Goal: Task Accomplishment & Management: Use online tool/utility

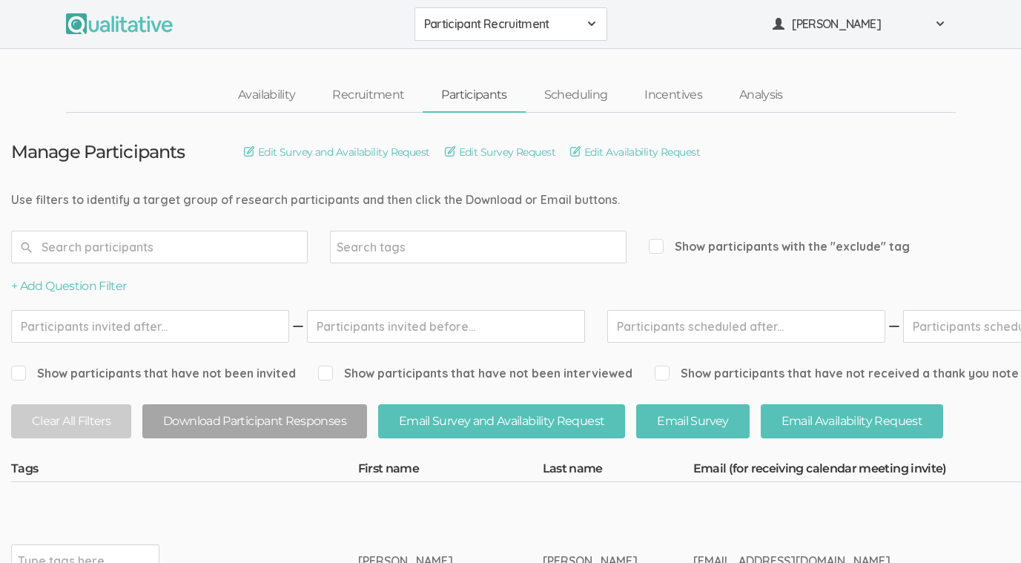
click at [518, 23] on span "Participant Recruitment" at bounding box center [501, 24] width 154 height 17
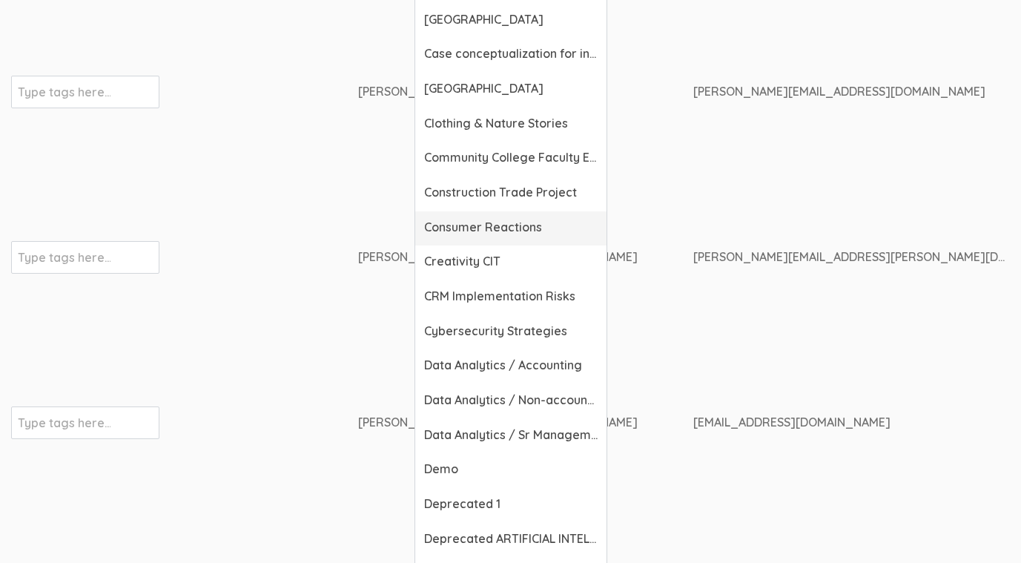
scroll to position [658, 0]
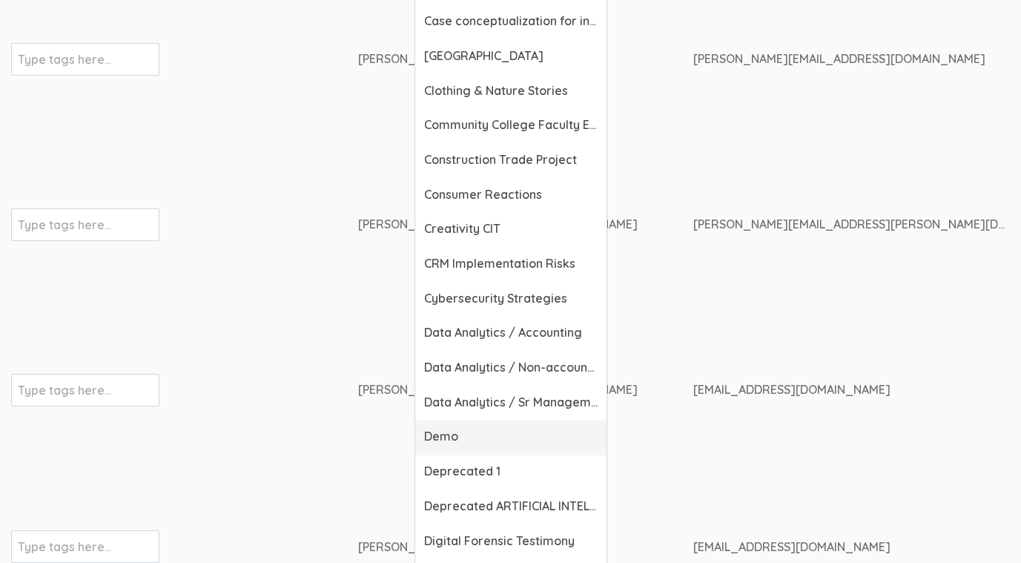
click at [460, 429] on span "Demo" at bounding box center [510, 436] width 173 height 17
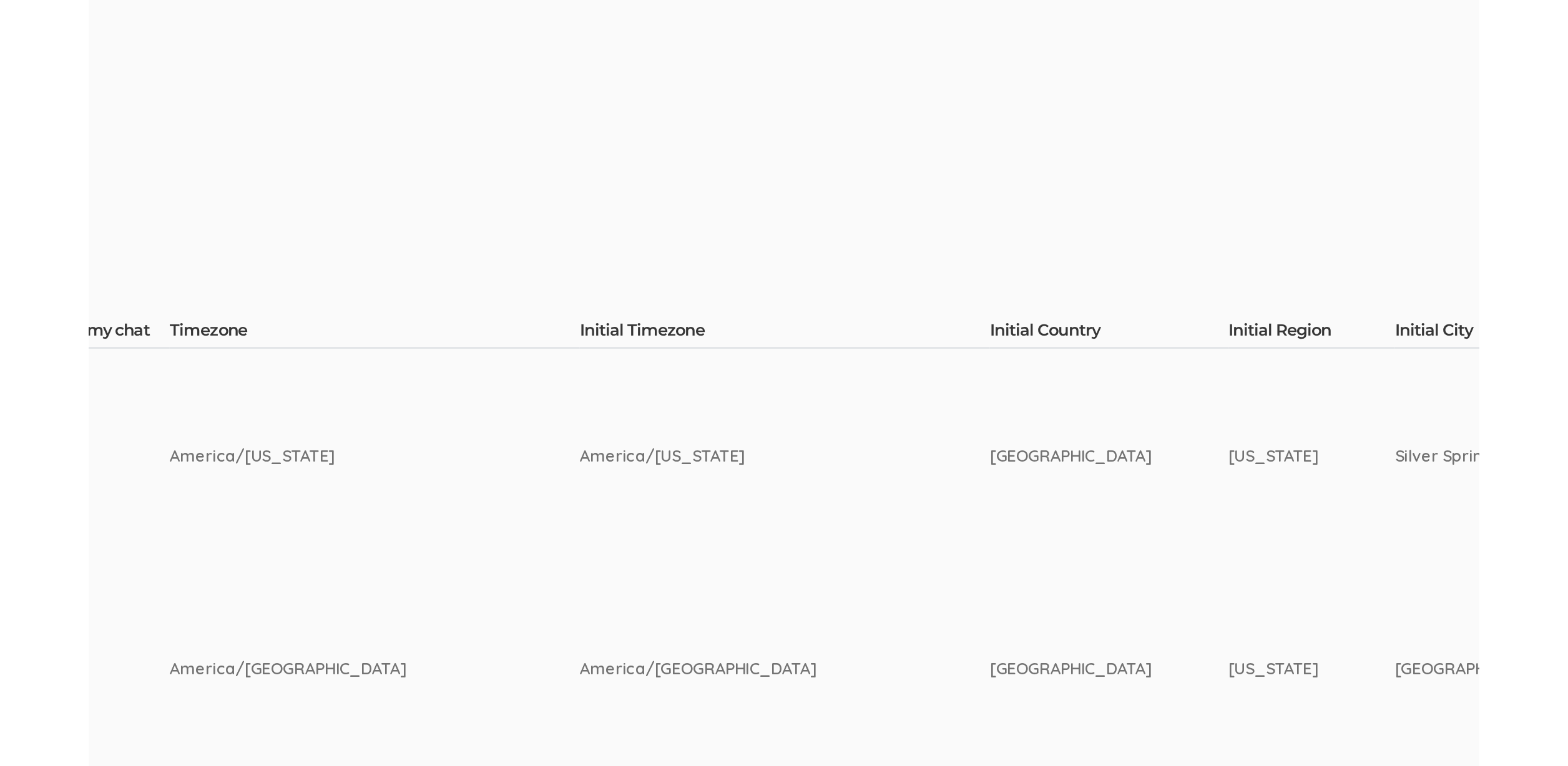
scroll to position [190, 0]
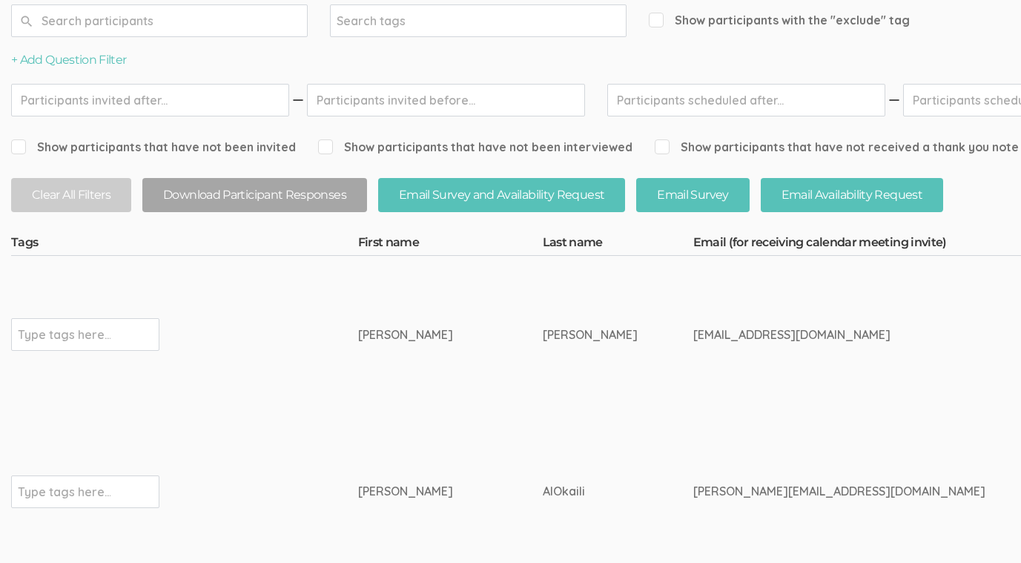
click at [717, 322] on td "toni_ekeh@comcast.net" at bounding box center [878, 334] width 371 height 157
copy tr "toni_ekeh@comcast.net"
click at [375, 348] on td "Anthonia" at bounding box center [450, 334] width 185 height 157
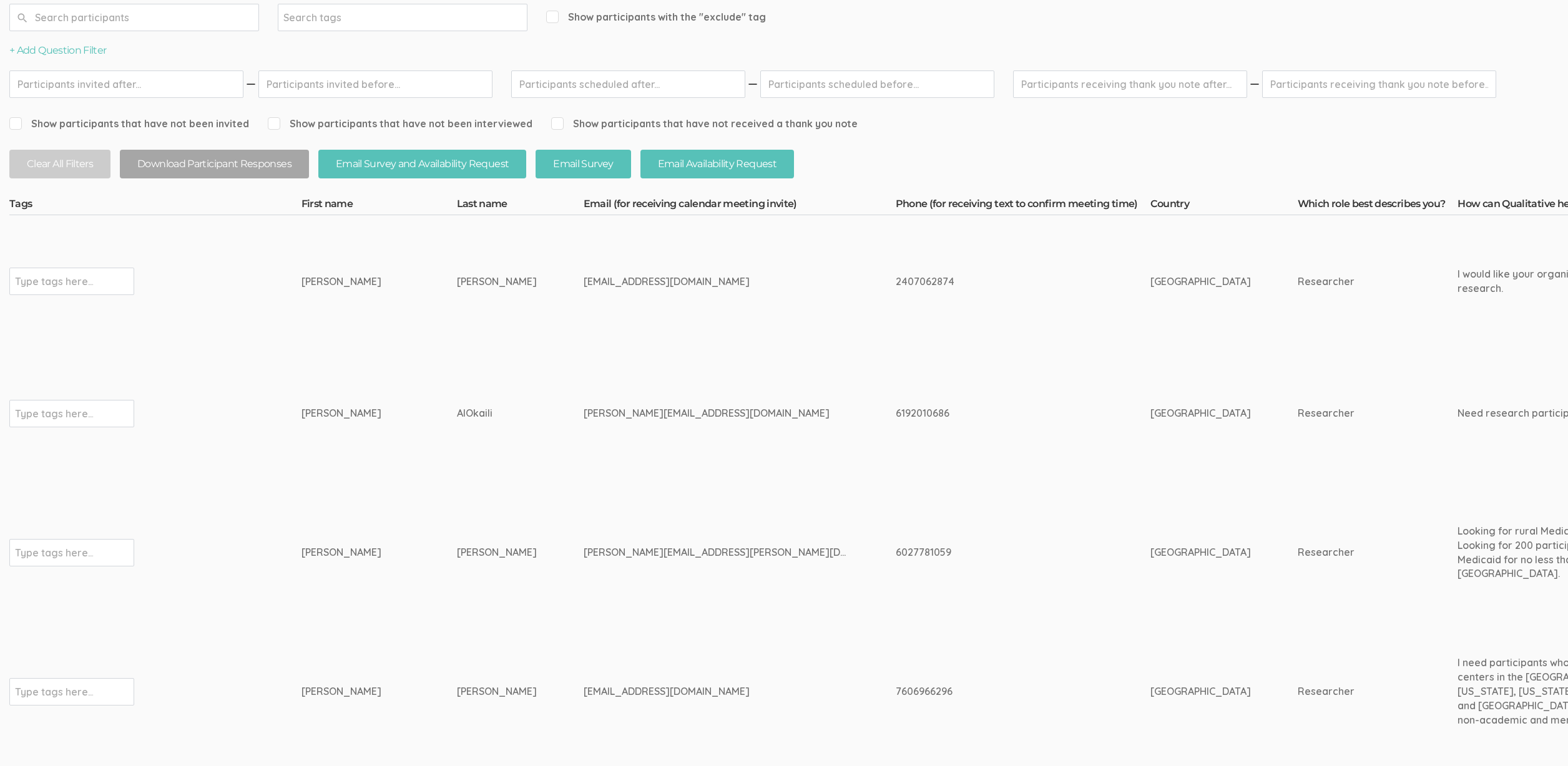
click at [584, 456] on td "mustafa.alokaili@gmail.com" at bounding box center [739, 413] width 312 height 132
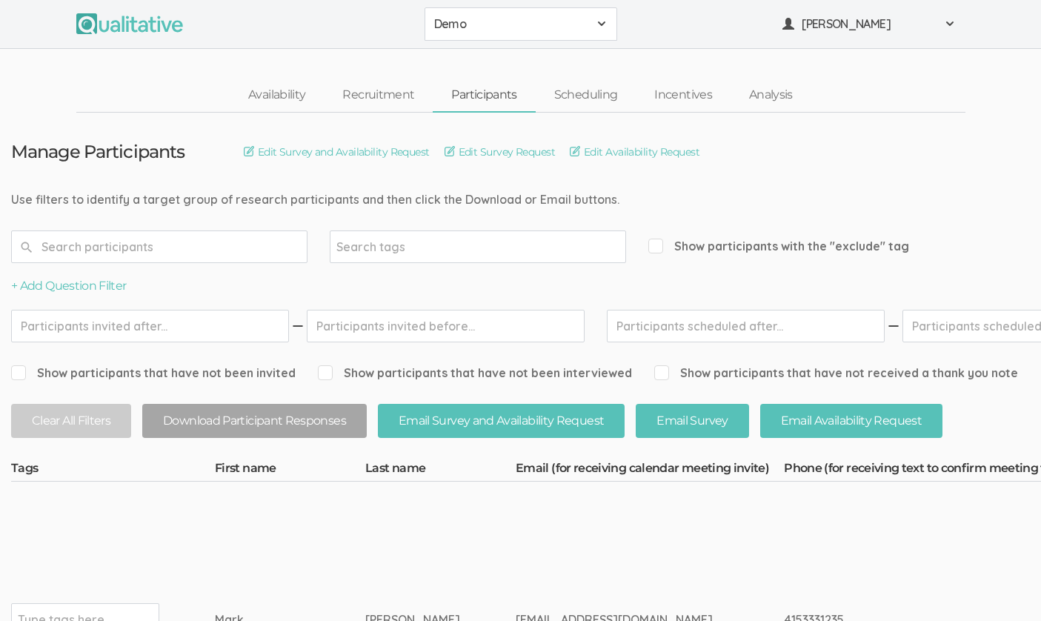
drag, startPoint x: 242, startPoint y: 466, endPoint x: 555, endPoint y: 469, distance: 313.5
click at [555, 469] on th "Email (for receiving calendar meeting invite)" at bounding box center [650, 470] width 268 height 21
drag, startPoint x: 585, startPoint y: 463, endPoint x: 249, endPoint y: 463, distance: 335.8
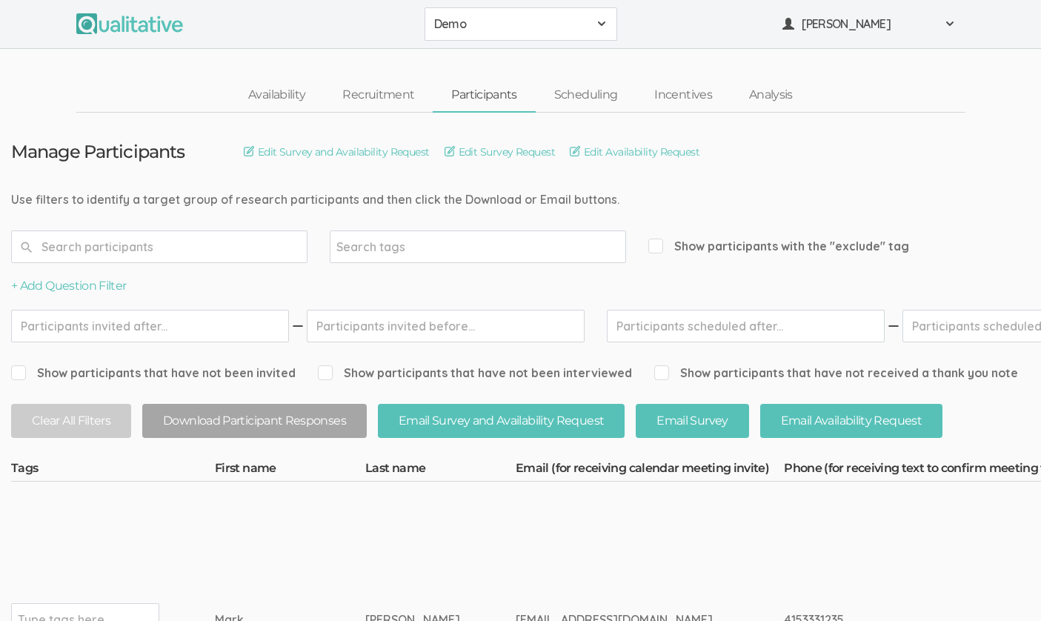
click at [249, 463] on th "First name" at bounding box center [290, 470] width 150 height 21
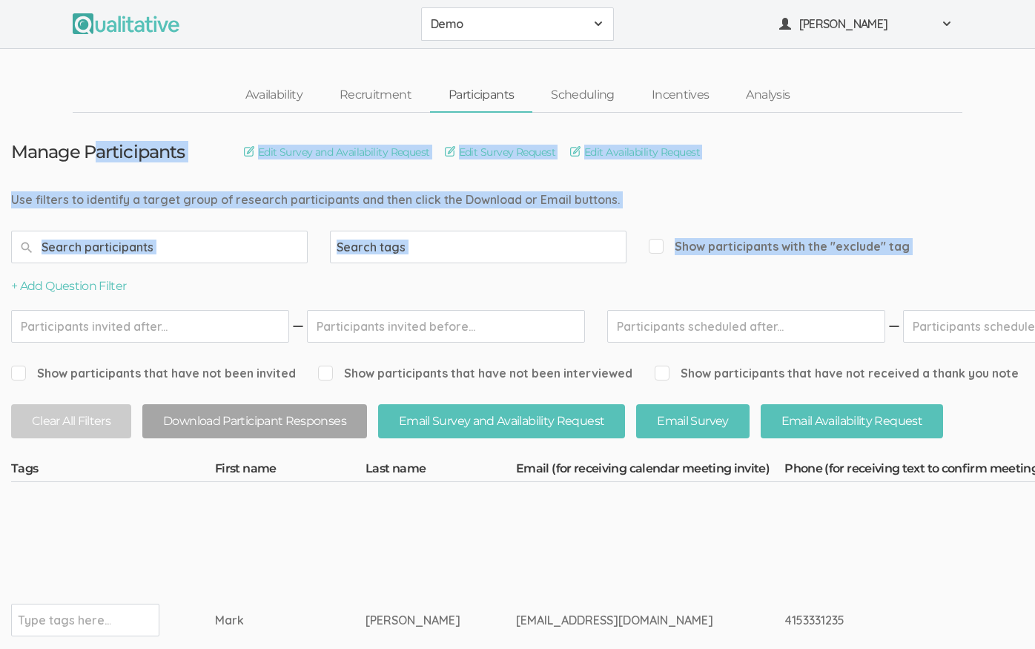
drag, startPoint x: 152, startPoint y: 288, endPoint x: 90, endPoint y: 146, distance: 154.4
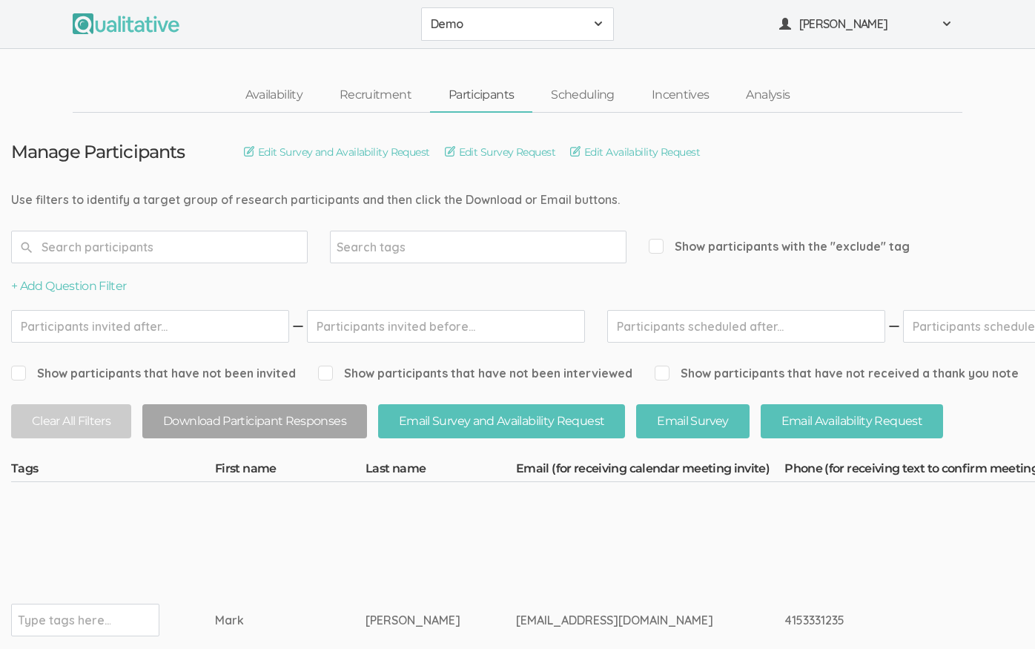
click at [93, 146] on h3 "Manage Participants" at bounding box center [97, 151] width 173 height 19
drag, startPoint x: 241, startPoint y: 473, endPoint x: 537, endPoint y: 474, distance: 296.5
click at [537, 474] on th "Email (for receiving calendar meeting invite)" at bounding box center [650, 470] width 268 height 21
drag, startPoint x: 133, startPoint y: 203, endPoint x: 236, endPoint y: 188, distance: 103.4
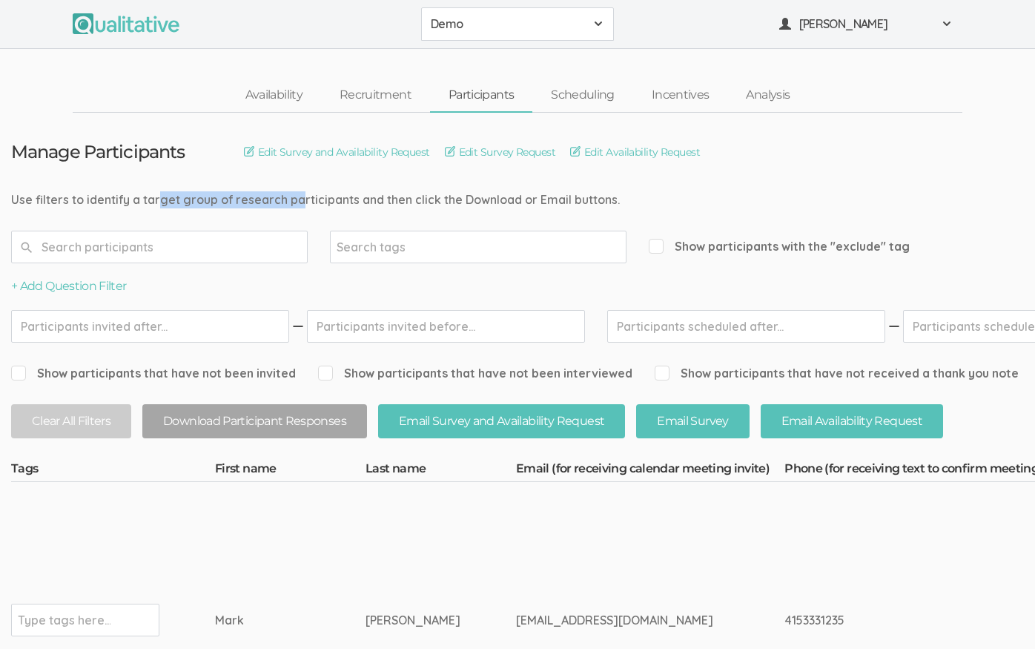
click at [393, 91] on link "Recruitment" at bounding box center [375, 95] width 109 height 32
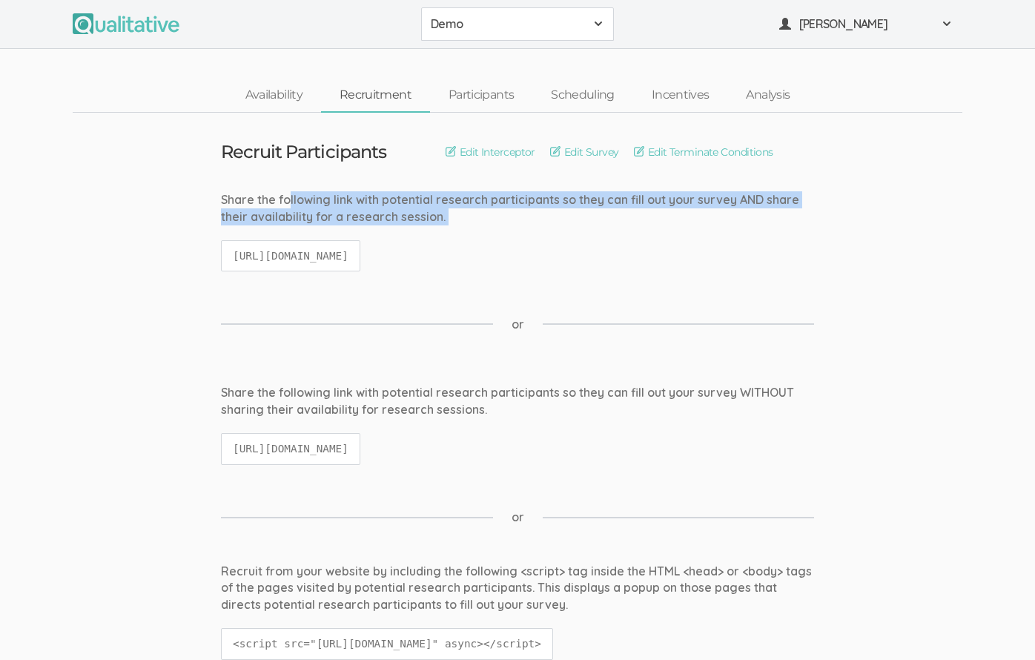
drag, startPoint x: 288, startPoint y: 202, endPoint x: 363, endPoint y: 233, distance: 81.5
click at [363, 233] on div "Share the following link with potential research participants so they can fill …" at bounding box center [517, 238] width 615 height 95
click at [359, 226] on div "Share the following link with potential research participants so they can fill …" at bounding box center [517, 238] width 615 height 95
drag, startPoint x: 371, startPoint y: 220, endPoint x: 349, endPoint y: 207, distance: 25.9
click at [349, 207] on div "Share the following link with potential research participants so they can fill …" at bounding box center [517, 208] width 593 height 34
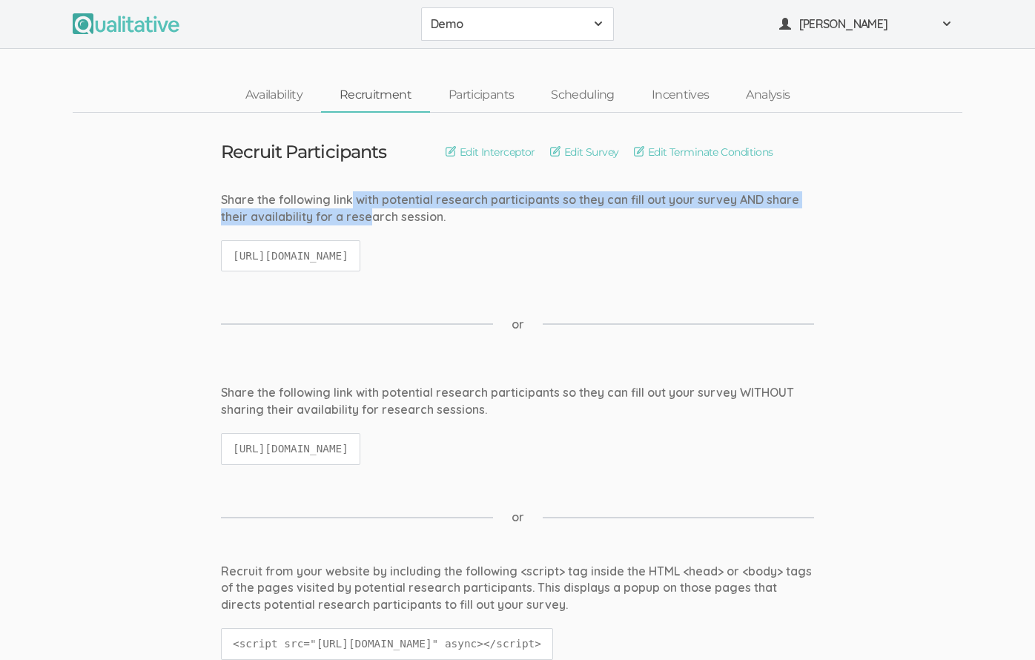
click at [349, 207] on div "Share the following link with potential research participants so they can fill …" at bounding box center [517, 208] width 593 height 34
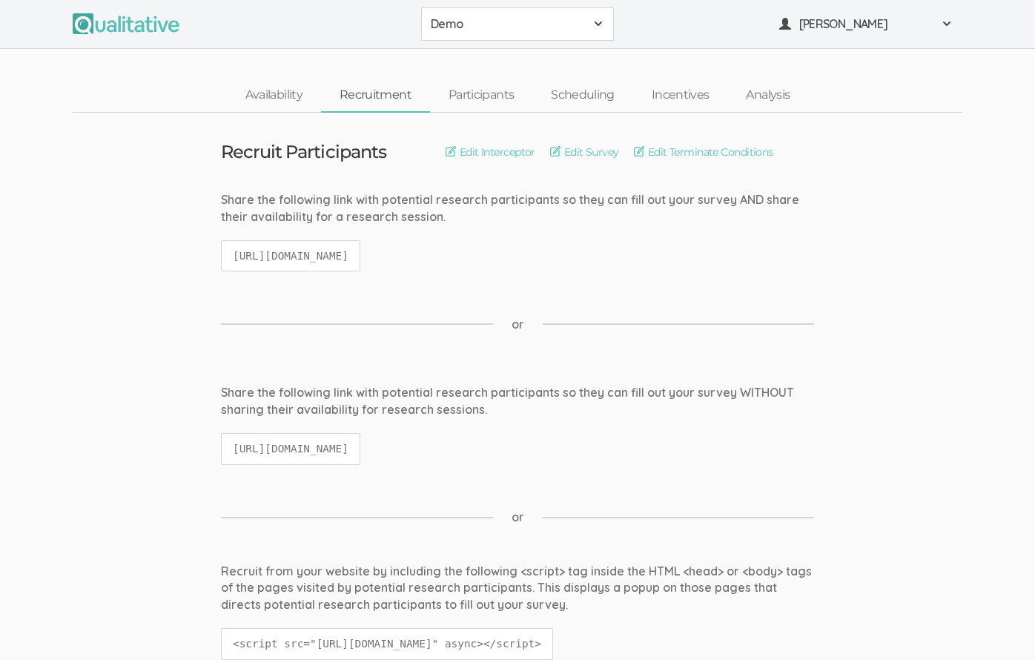
click at [360, 256] on code "https://qualitative.io/screener/60183d392a353e39a52541a6" at bounding box center [290, 256] width 139 height 32
copy ui-view "https://qualitative.io/screener/60183d392a353e39a52541a6"
click at [578, 96] on link "Scheduling" at bounding box center [582, 95] width 101 height 32
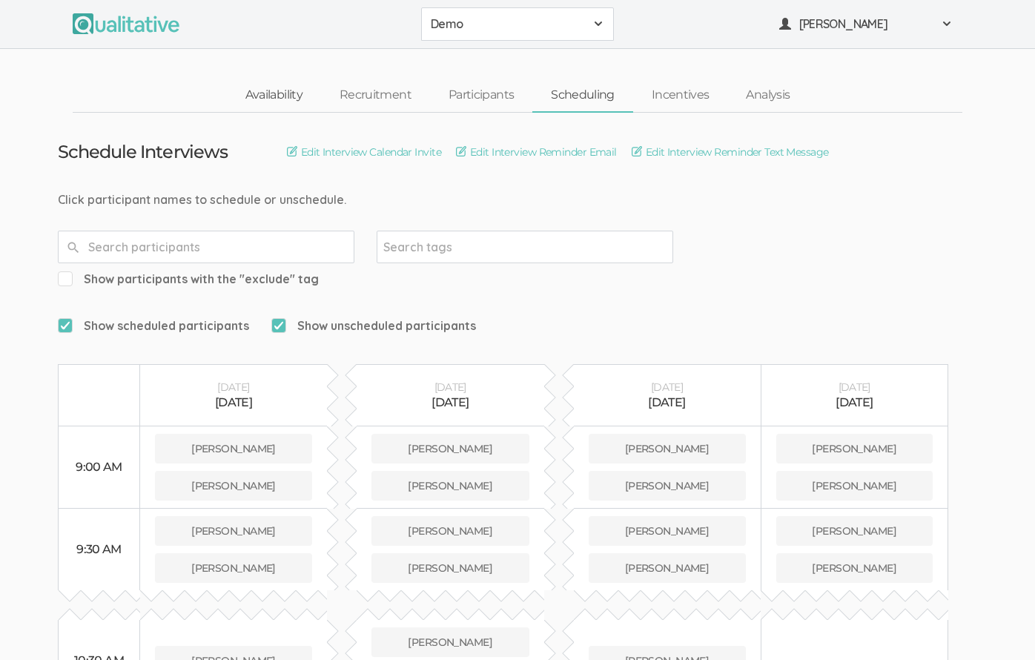
click at [257, 100] on link "Availability" at bounding box center [274, 95] width 94 height 32
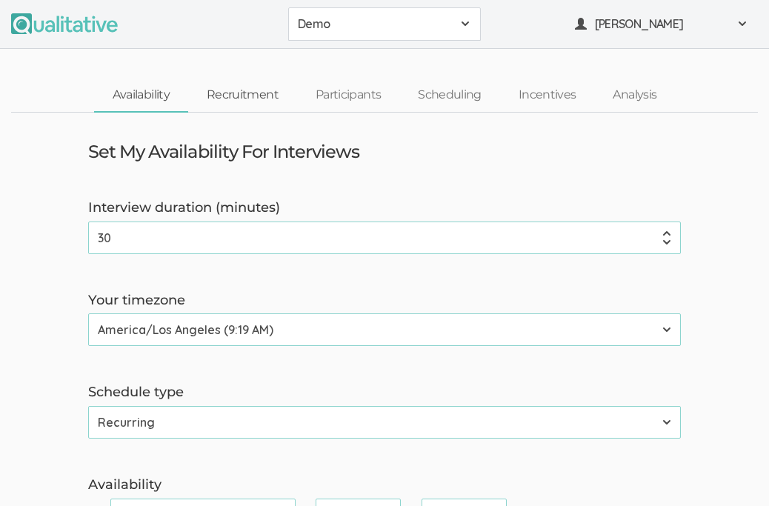
click at [237, 92] on link "Recruitment" at bounding box center [242, 95] width 109 height 32
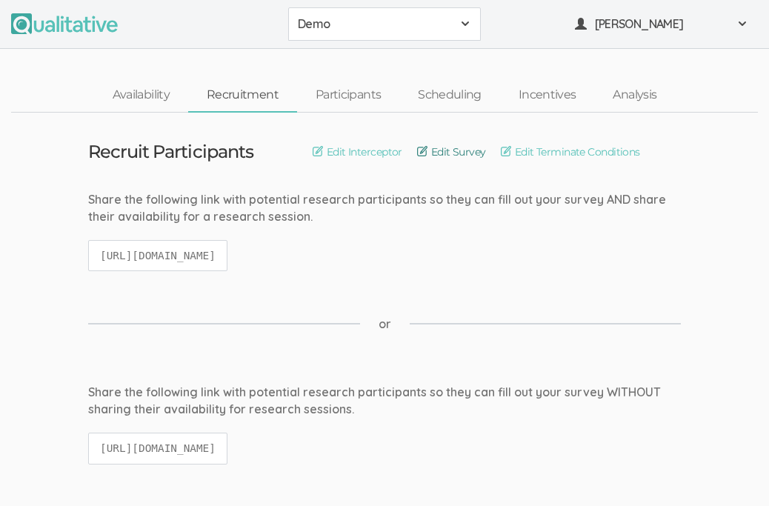
click at [477, 153] on link "Edit Survey" at bounding box center [451, 152] width 69 height 16
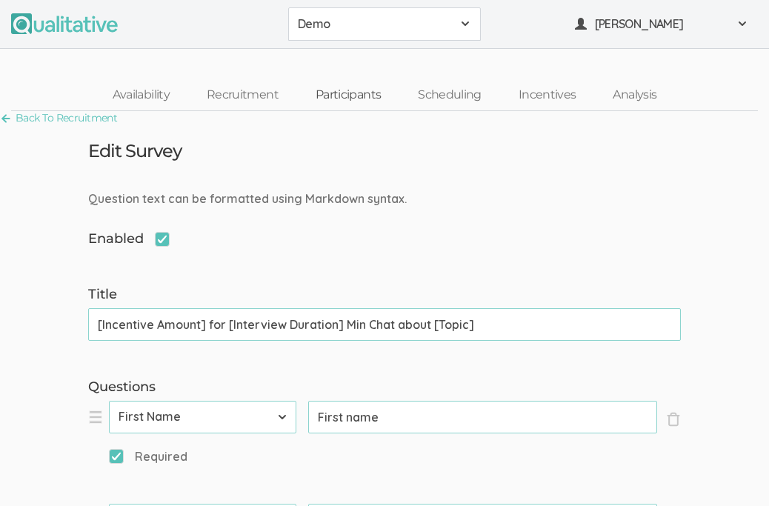
click at [349, 92] on link "Participants" at bounding box center [348, 95] width 102 height 32
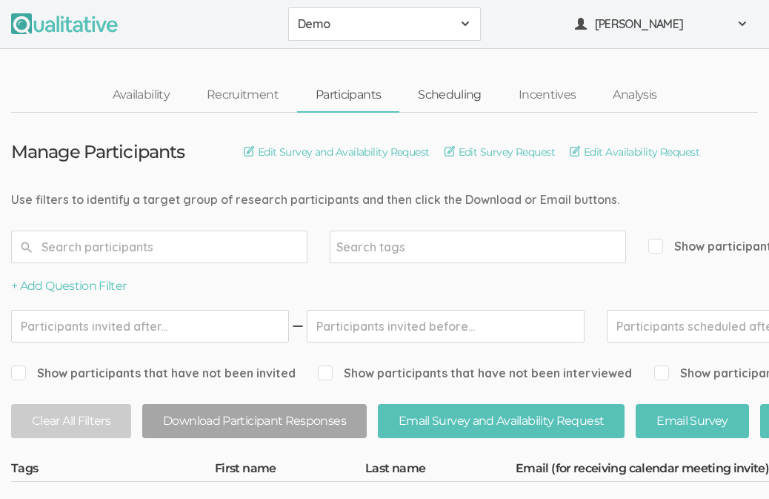
click at [444, 102] on link "Scheduling" at bounding box center [450, 95] width 101 height 32
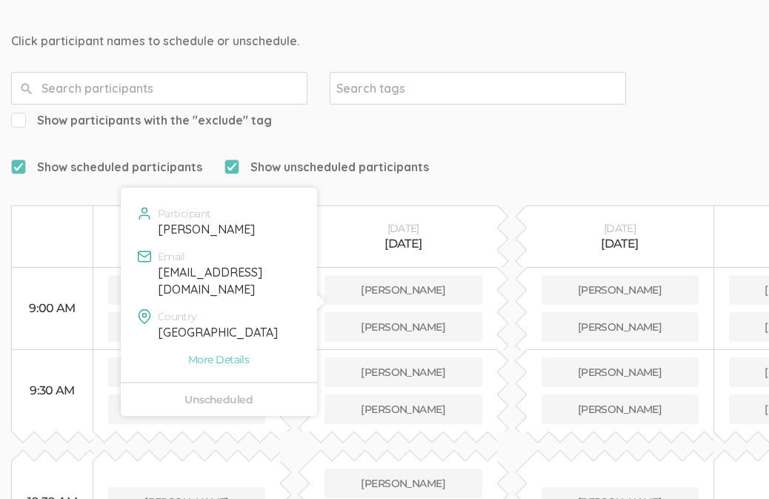
scroll to position [159, 0]
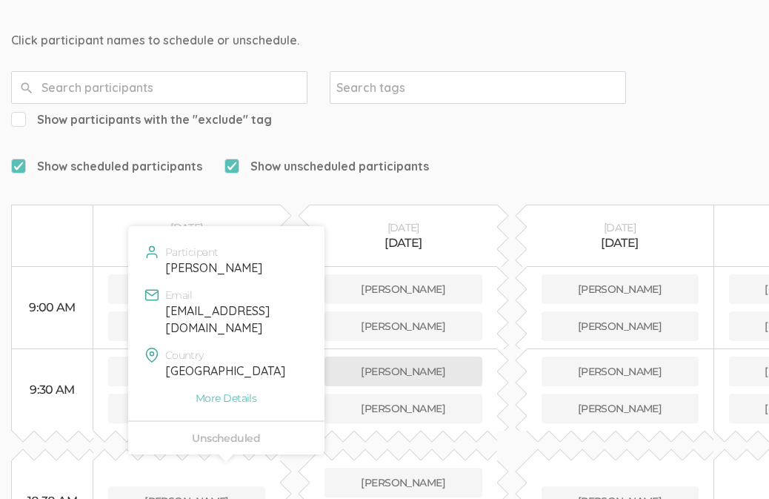
click at [408, 357] on button "Jane Doe" at bounding box center [404, 372] width 158 height 30
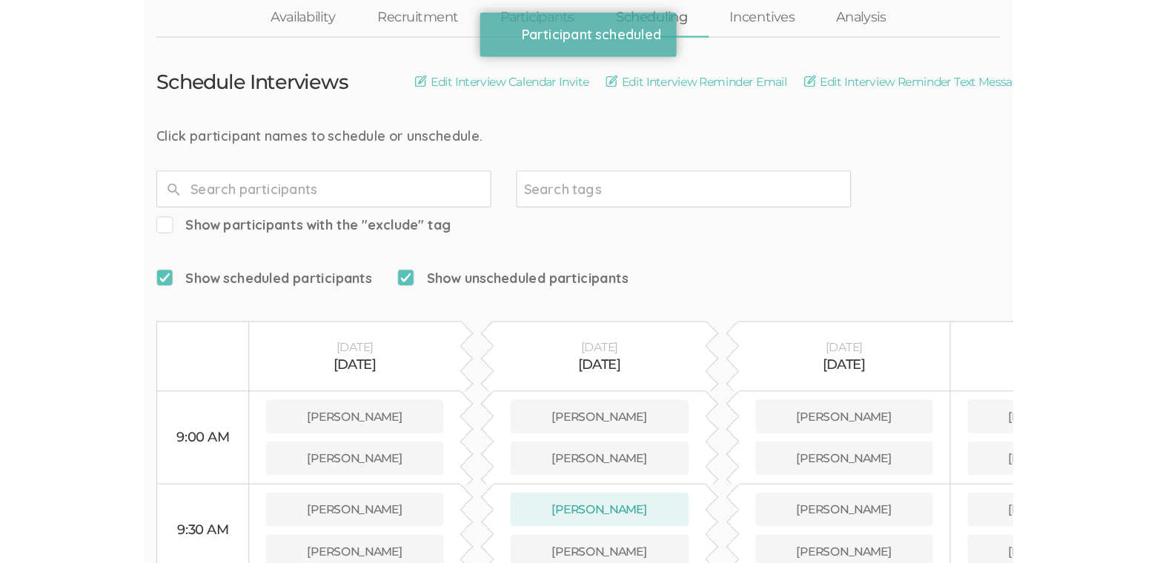
scroll to position [79, 0]
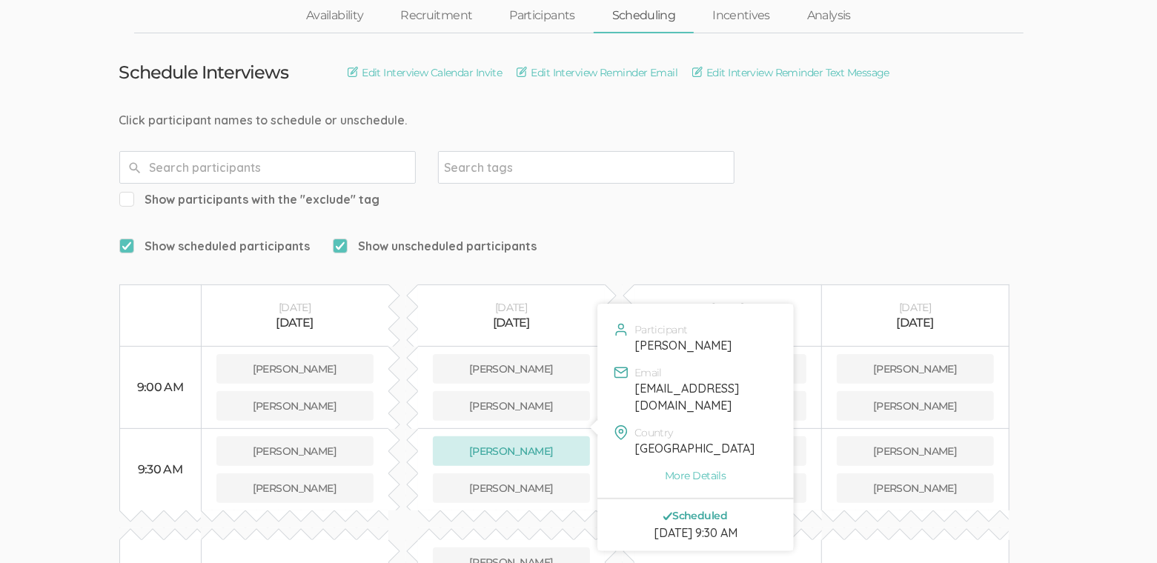
click at [553, 437] on button "Jane Doe" at bounding box center [512, 452] width 158 height 30
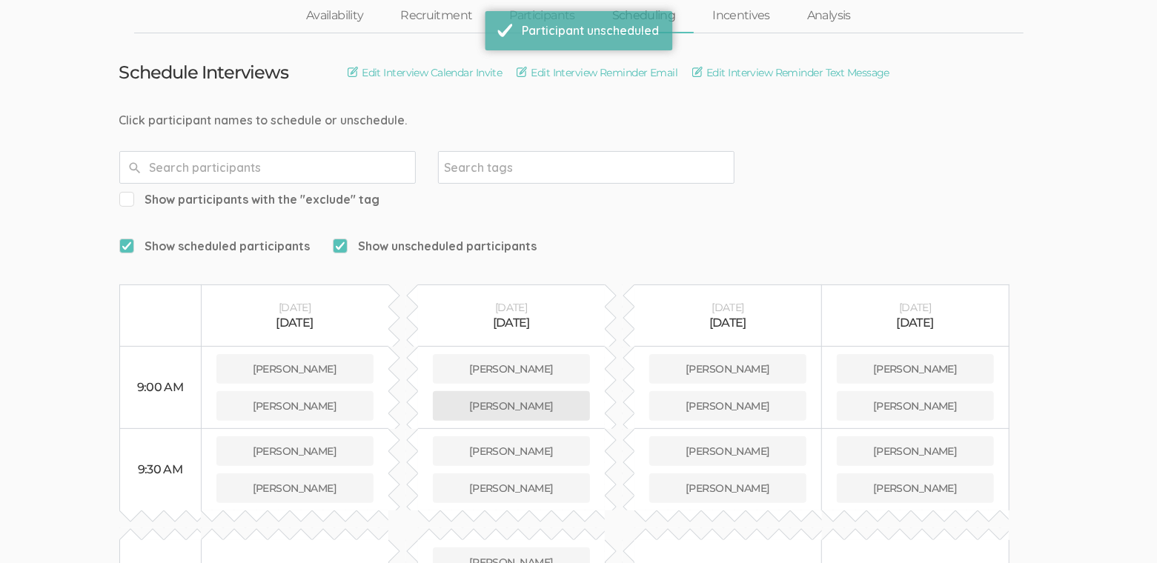
scroll to position [0, 0]
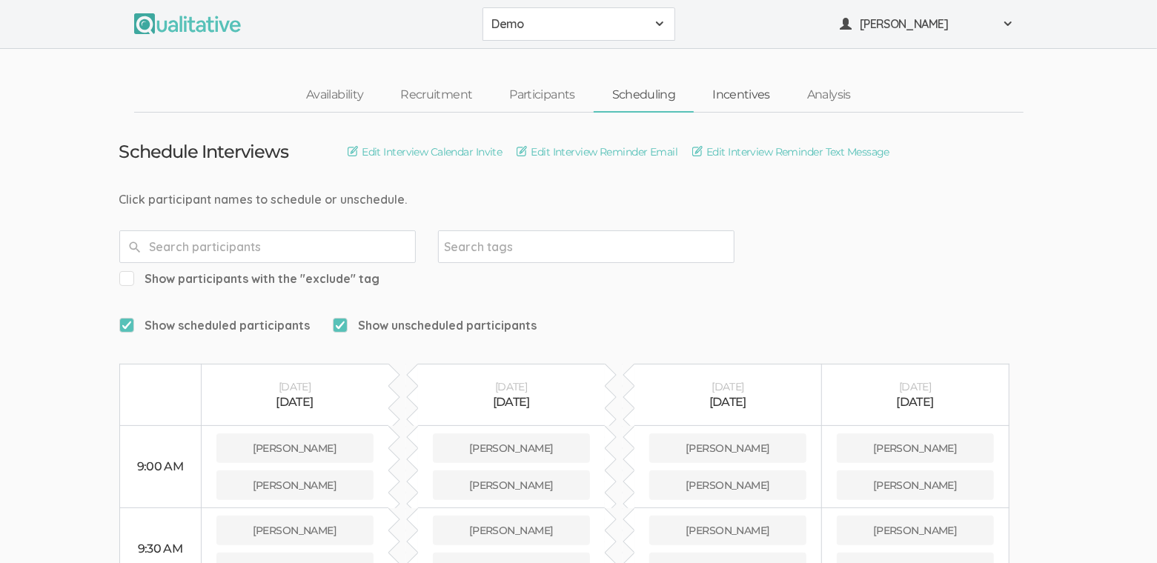
click at [743, 99] on link "Incentives" at bounding box center [741, 95] width 95 height 32
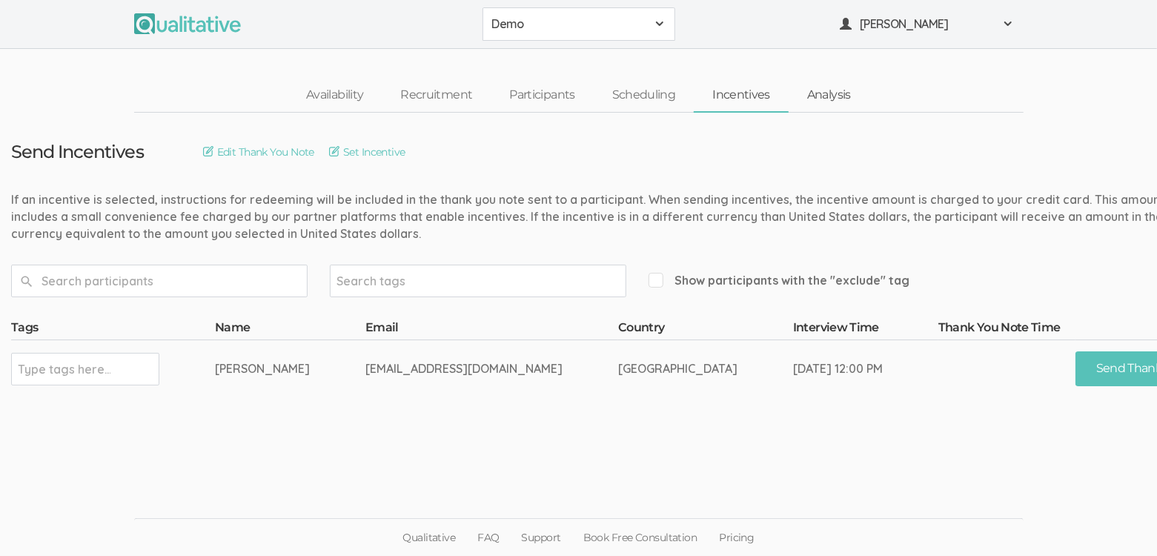
click at [829, 99] on link "Analysis" at bounding box center [829, 95] width 81 height 32
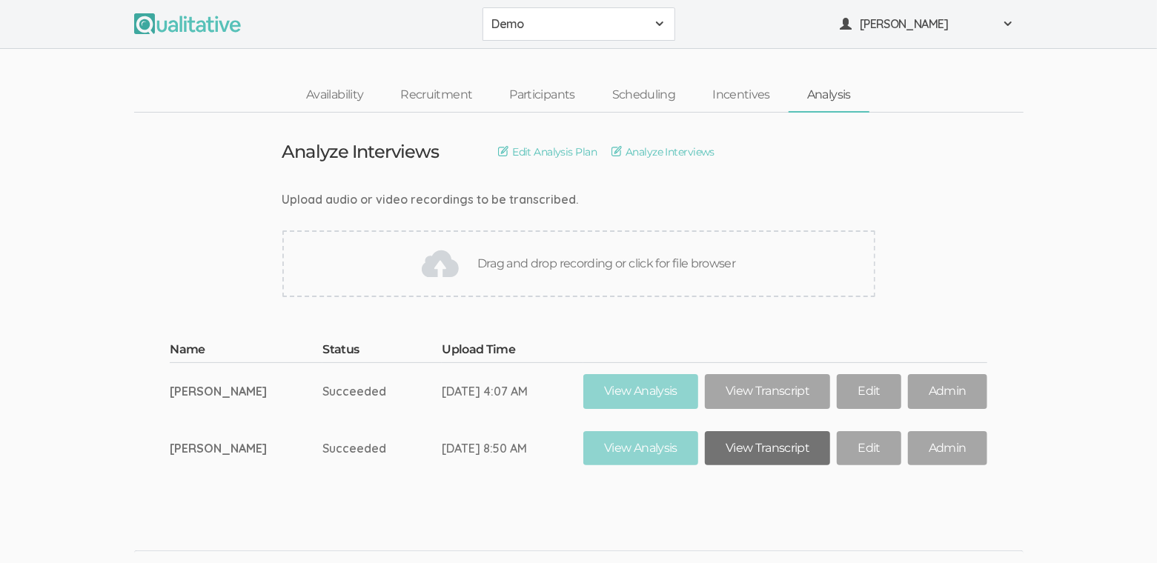
click at [743, 451] on link "View Transcript" at bounding box center [767, 448] width 125 height 35
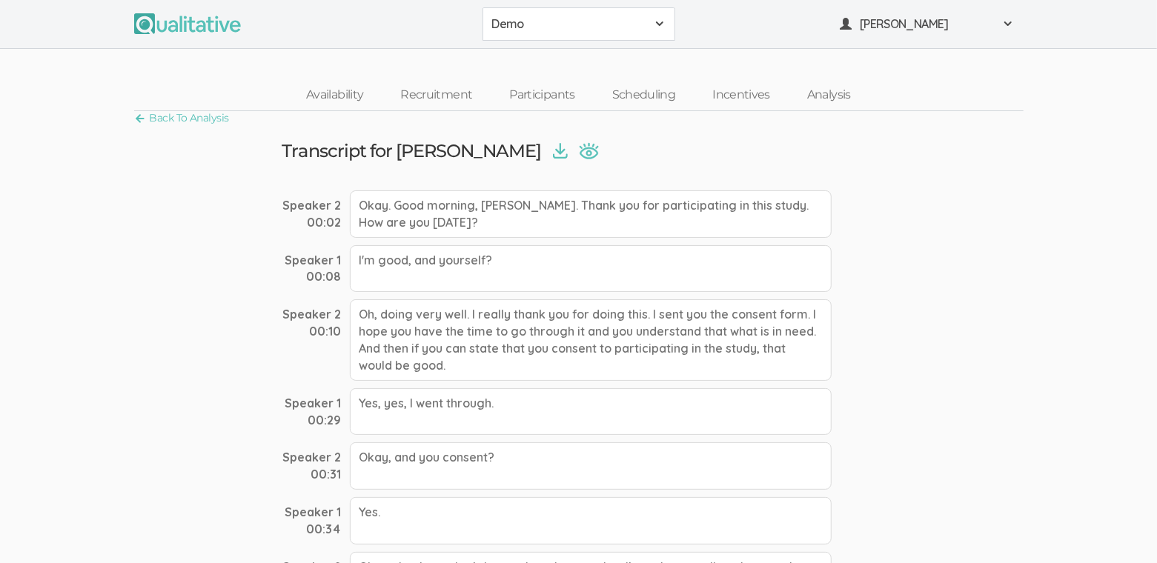
click at [566, 33] on button "Demo" at bounding box center [579, 23] width 193 height 33
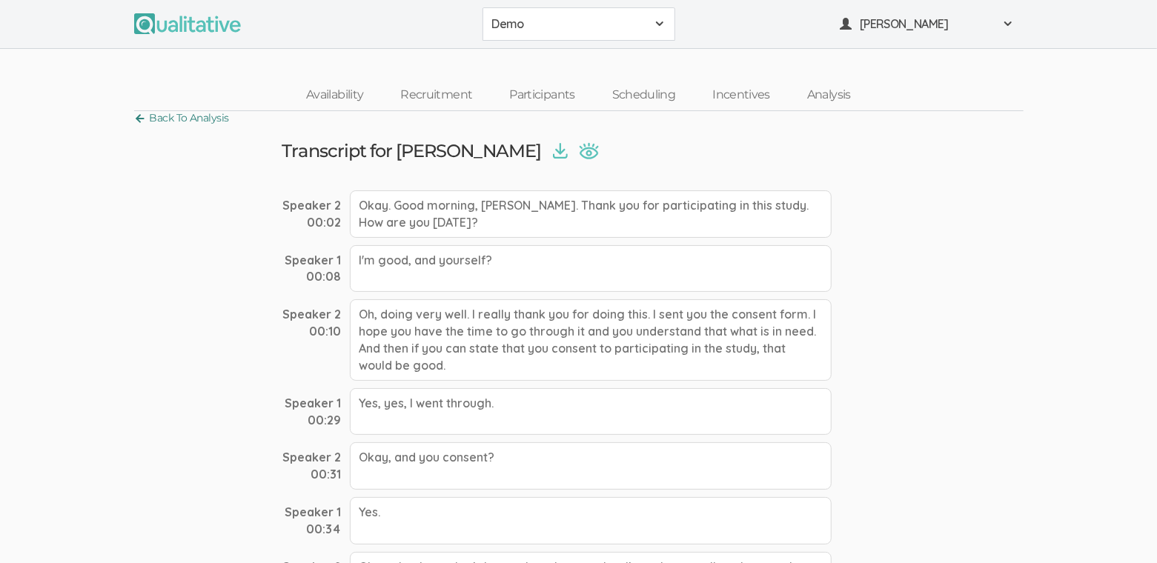
click at [205, 125] on link "Back To Analysis" at bounding box center [181, 118] width 95 height 20
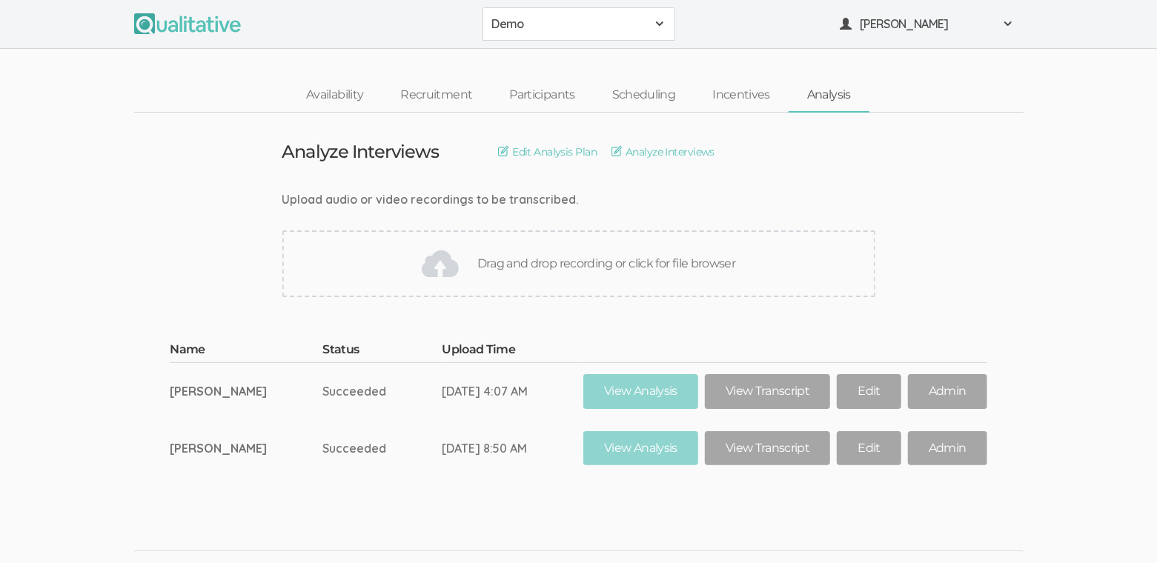
click at [543, 27] on span "Demo" at bounding box center [569, 24] width 154 height 17
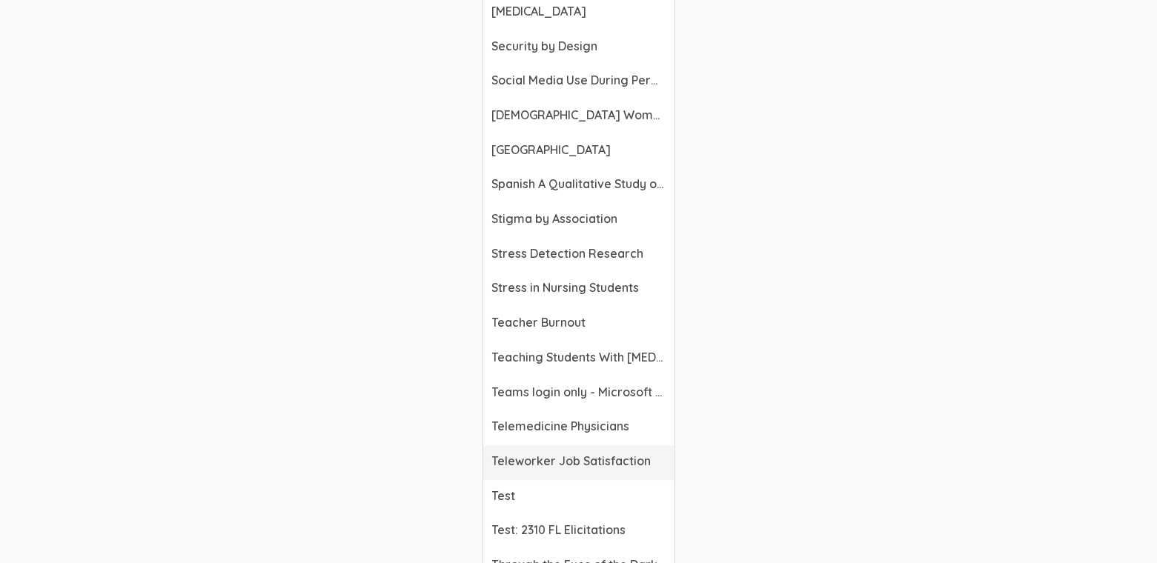
scroll to position [5408, 0]
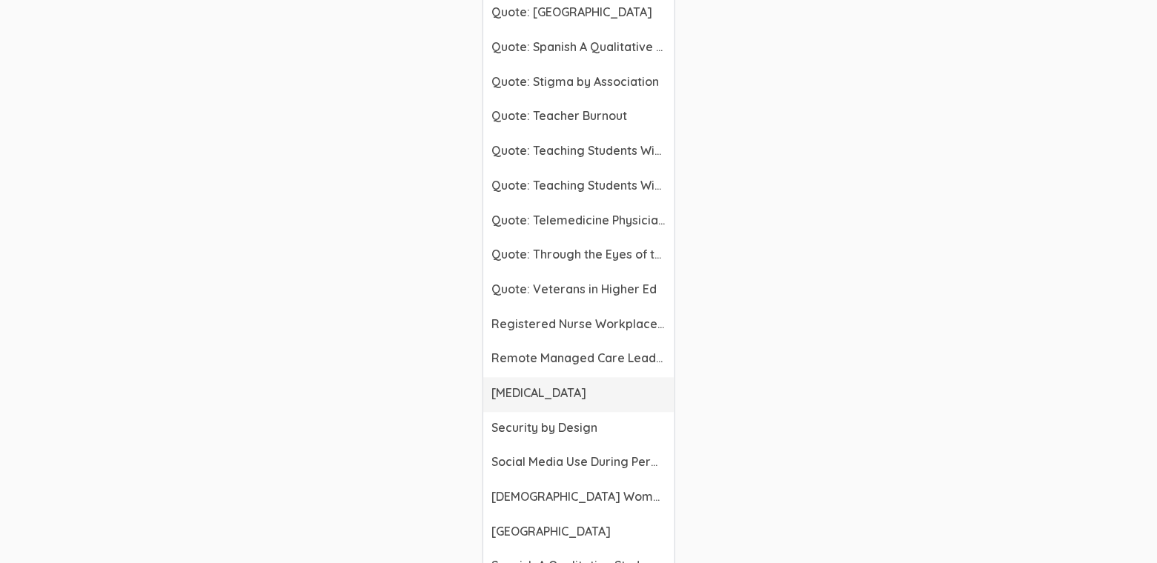
drag, startPoint x: 560, startPoint y: 354, endPoint x: 812, endPoint y: 434, distance: 263.9
click at [560, 385] on span "[MEDICAL_DATA]" at bounding box center [578, 393] width 173 height 17
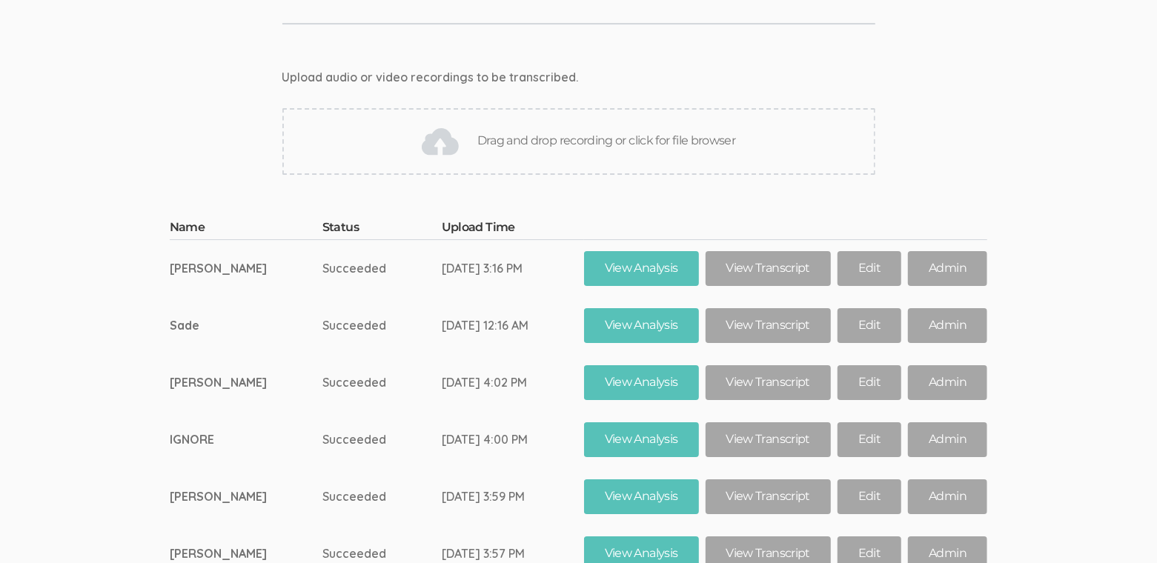
scroll to position [20333, 0]
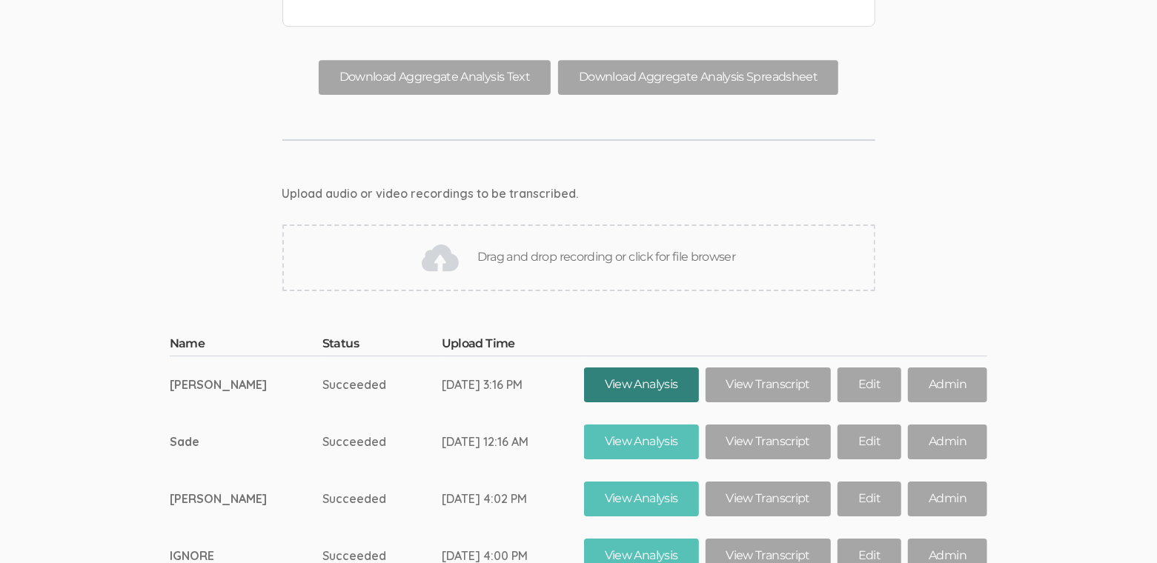
click at [630, 368] on link "View Analysis" at bounding box center [641, 385] width 115 height 35
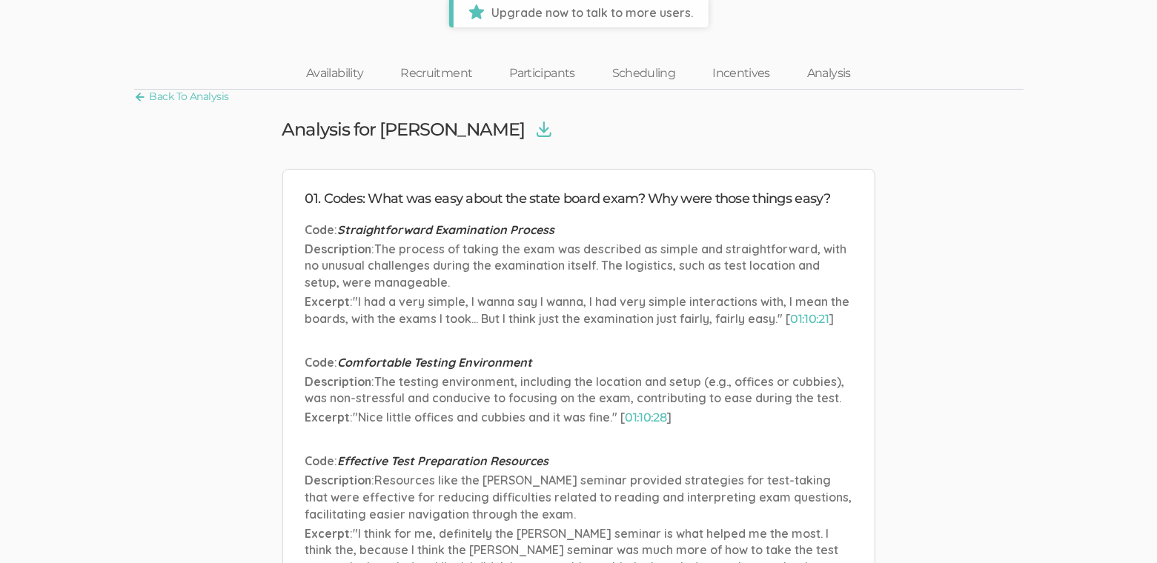
scroll to position [70, 0]
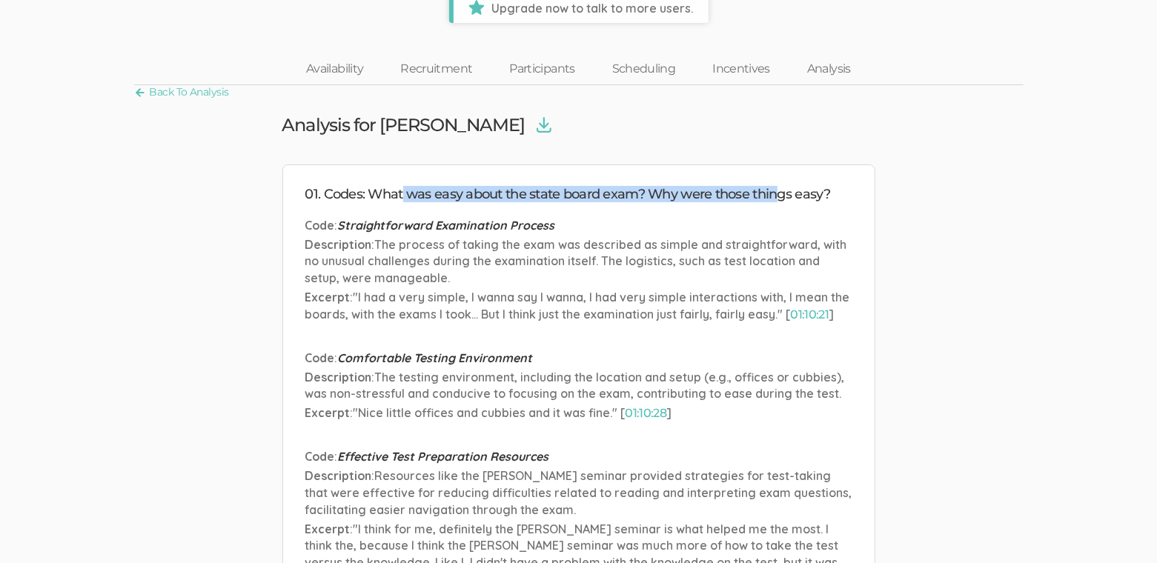
drag, startPoint x: 403, startPoint y: 193, endPoint x: 778, endPoint y: 188, distance: 374.4
click at [777, 188] on h4 "01. Codes: What was easy about the state board exam? Why were those things easy?" at bounding box center [578, 195] width 547 height 15
click at [778, 188] on h4 "01. Codes: What was easy about the state board exam? Why were those things easy?" at bounding box center [578, 195] width 547 height 15
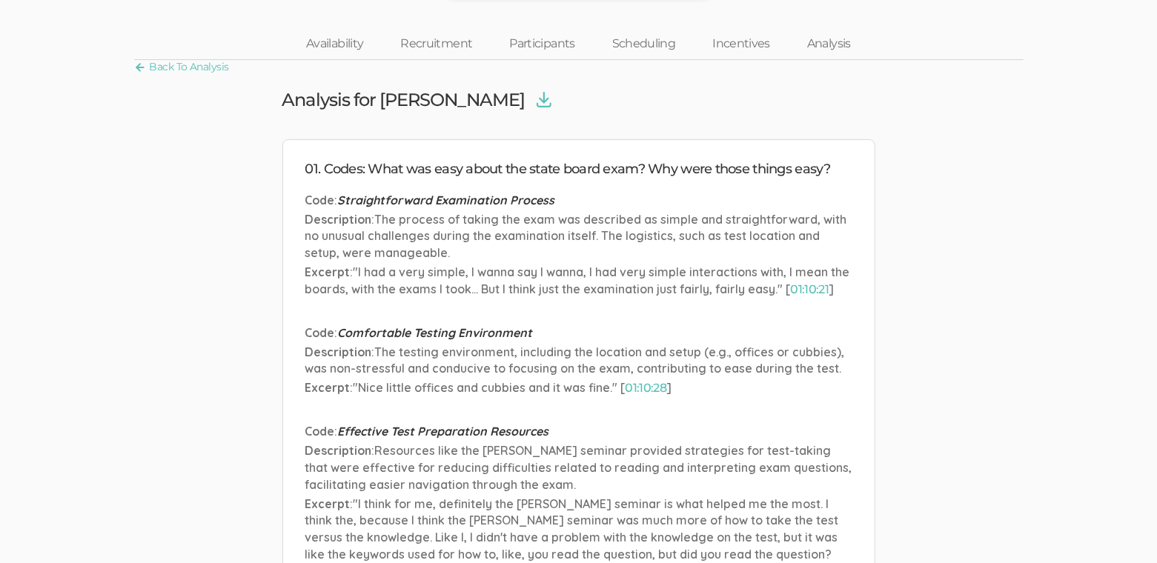
scroll to position [96, 0]
drag, startPoint x: 312, startPoint y: 202, endPoint x: 468, endPoint y: 194, distance: 156.6
click at [468, 194] on p "Code : Straightforward Examination Process" at bounding box center [578, 200] width 547 height 17
click at [468, 194] on span "Straightforward Examination Process" at bounding box center [446, 200] width 217 height 15
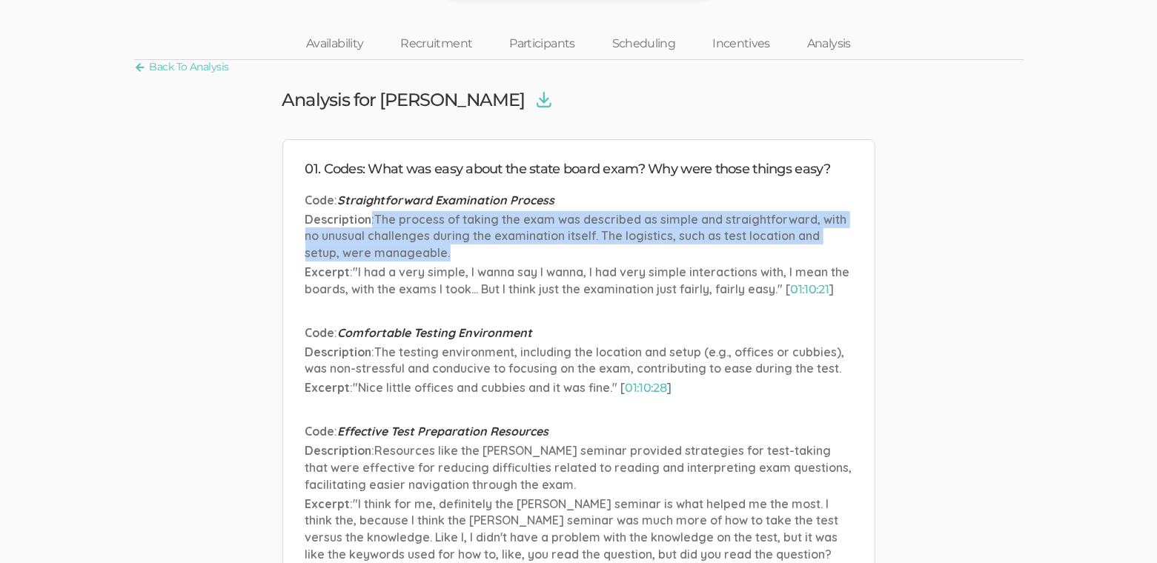
drag, startPoint x: 367, startPoint y: 216, endPoint x: 419, endPoint y: 259, distance: 67.4
click at [419, 259] on p "Description : The process of taking the exam was described as simple and straig…" at bounding box center [578, 236] width 547 height 51
click at [418, 259] on p "Description : The process of taking the exam was described as simple and straig…" at bounding box center [578, 236] width 547 height 51
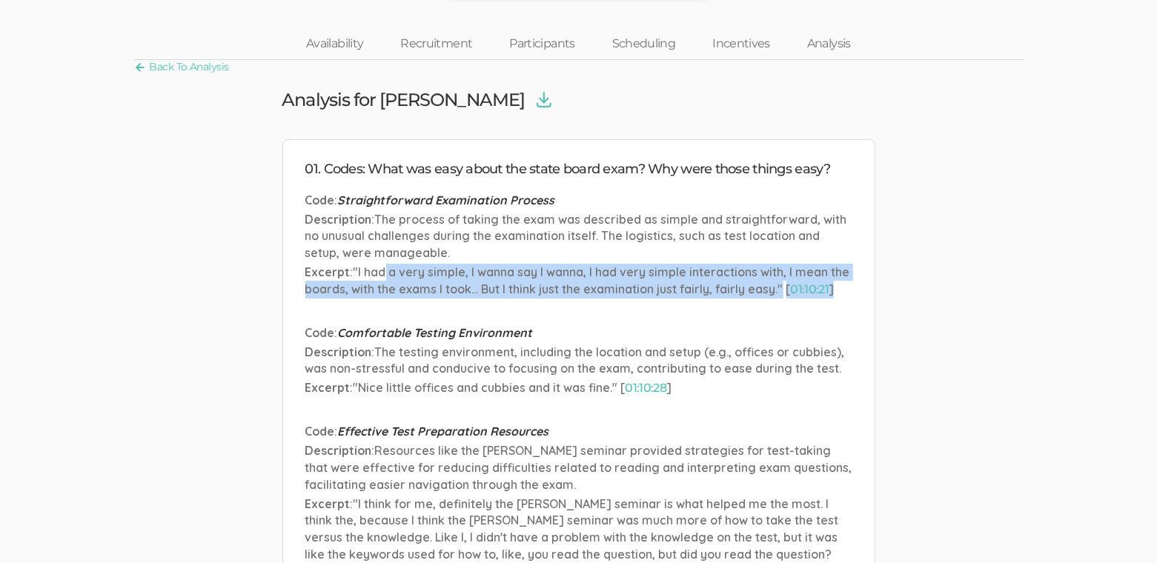
drag, startPoint x: 431, startPoint y: 288, endPoint x: 577, endPoint y: 321, distance: 150.5
click at [577, 321] on ul "Code : Straightforward Examination Process Description : The process of taking …" at bounding box center [578, 478] width 547 height 573
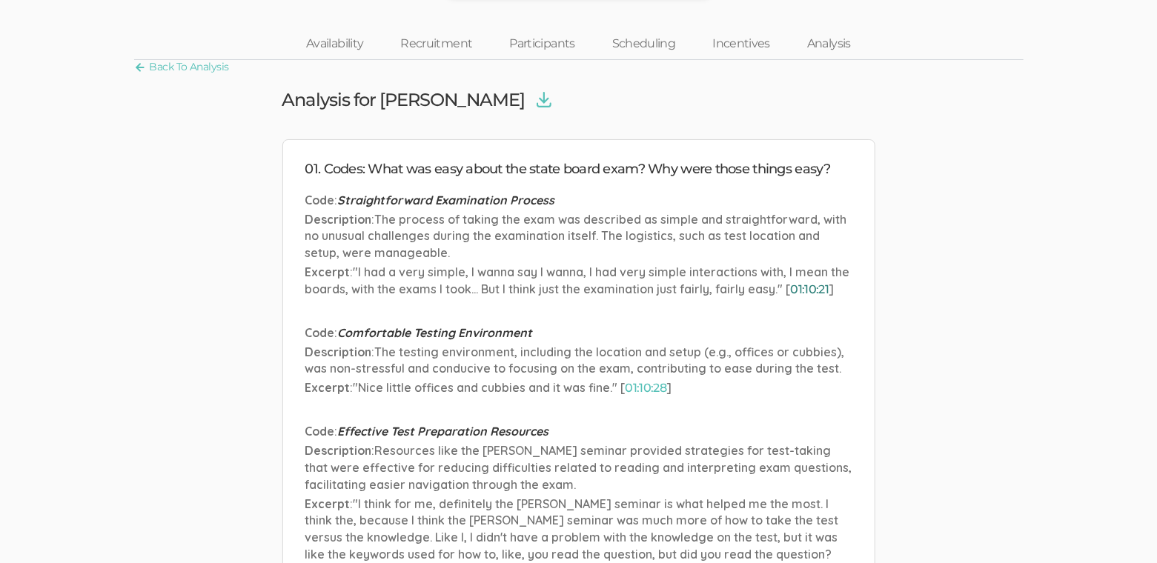
click at [826, 291] on link "01:10:21" at bounding box center [810, 289] width 39 height 14
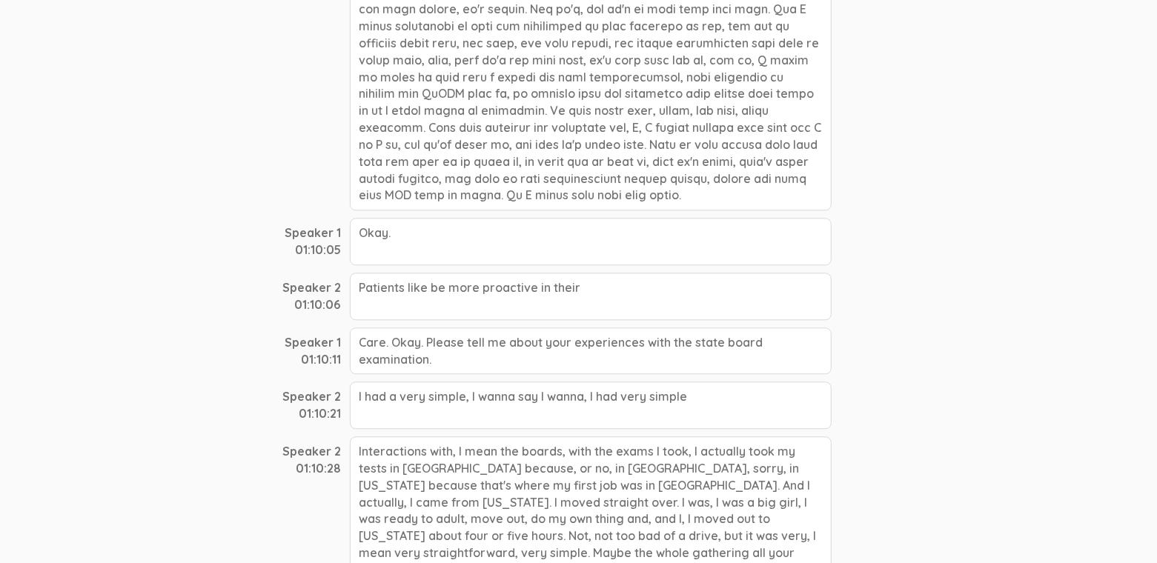
scroll to position [15999, 0]
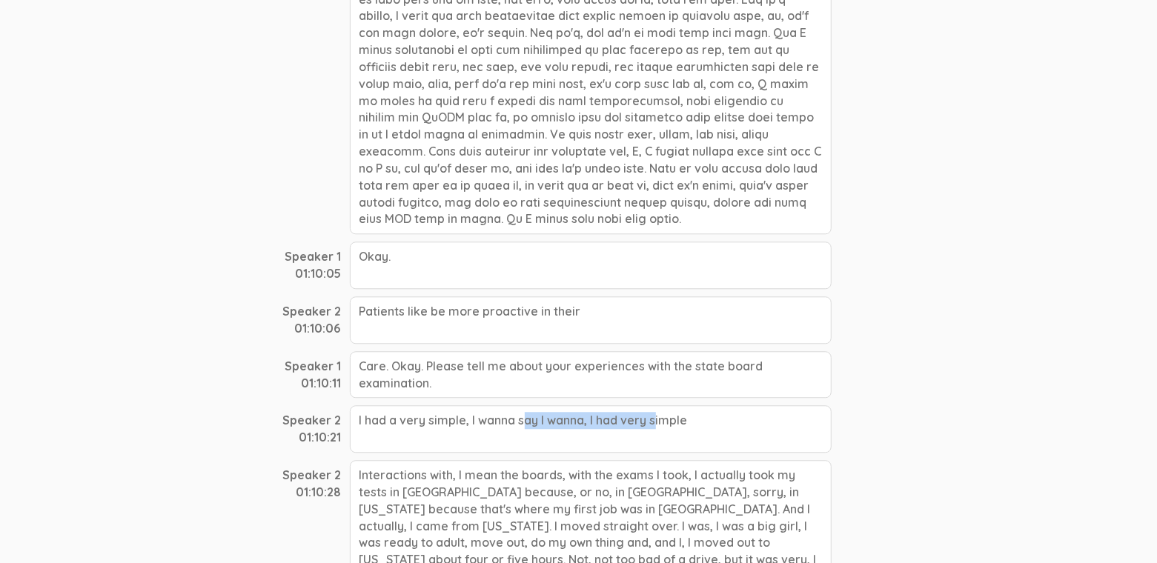
drag, startPoint x: 383, startPoint y: 169, endPoint x: 517, endPoint y: 168, distance: 133.4
click at [517, 405] on div "I had a very simple, I wanna say I wanna, I had very simple" at bounding box center [591, 428] width 482 height 47
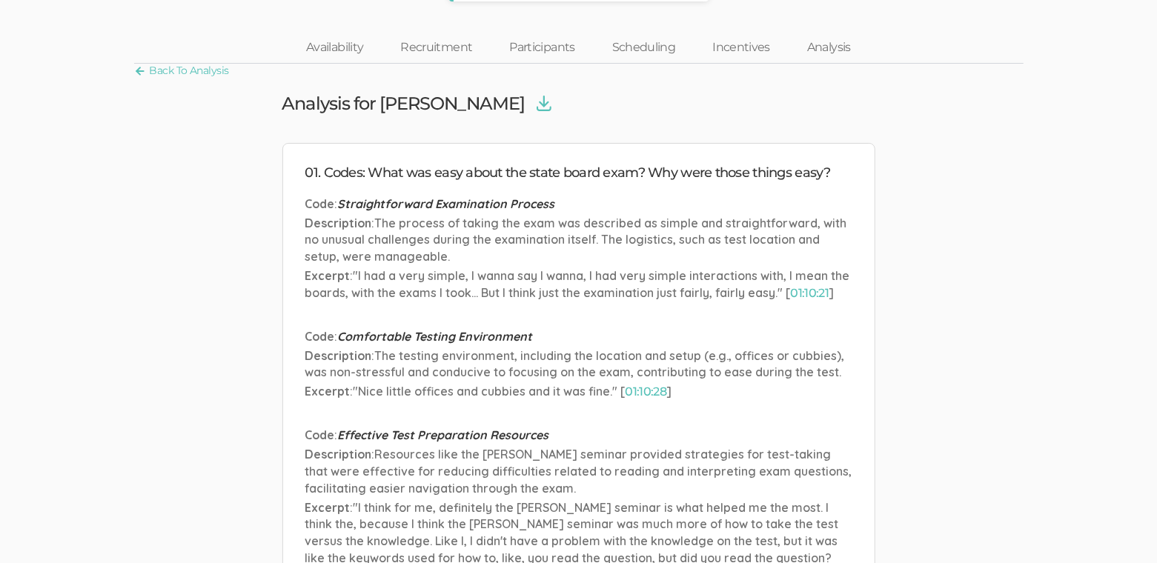
scroll to position [207, 0]
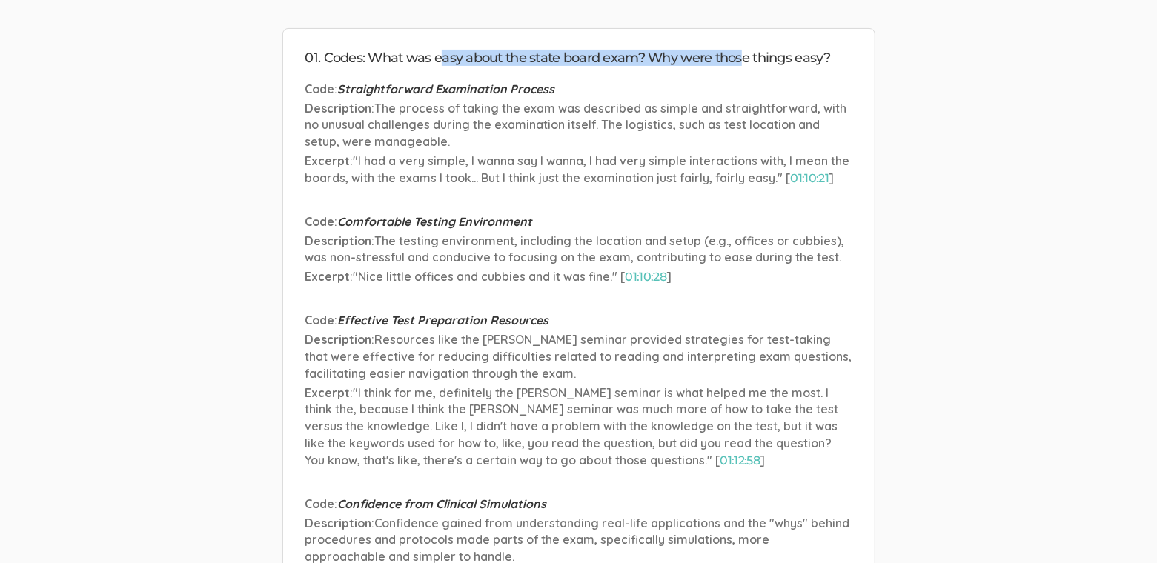
drag, startPoint x: 442, startPoint y: 62, endPoint x: 741, endPoint y: 52, distance: 298.9
click at [741, 52] on h4 "01. Codes: What was easy about the state board exam? Why were those things easy?" at bounding box center [578, 58] width 547 height 15
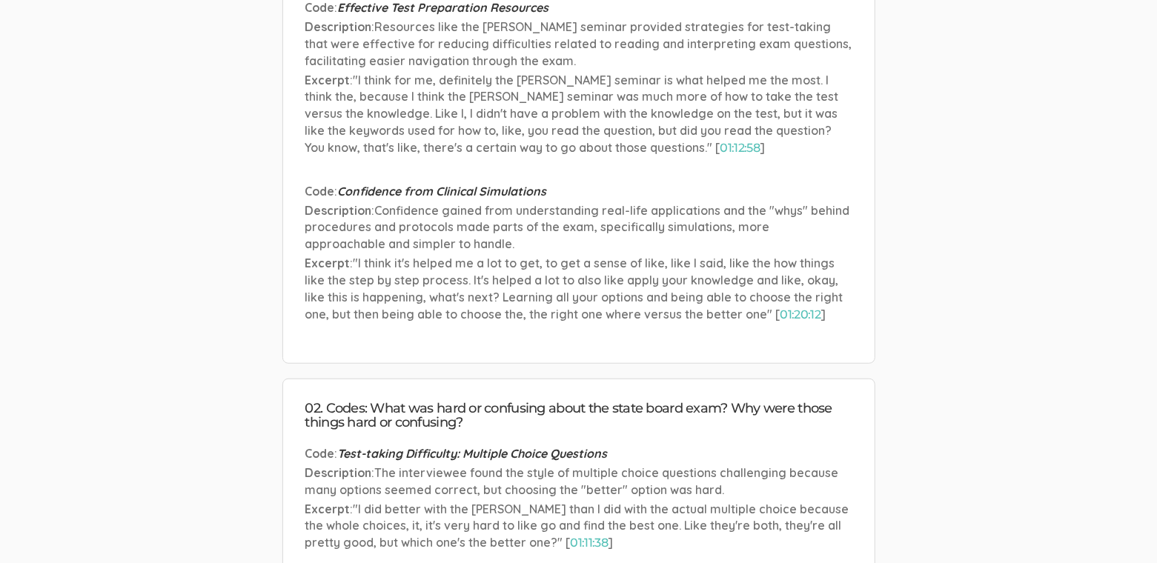
scroll to position [637, 0]
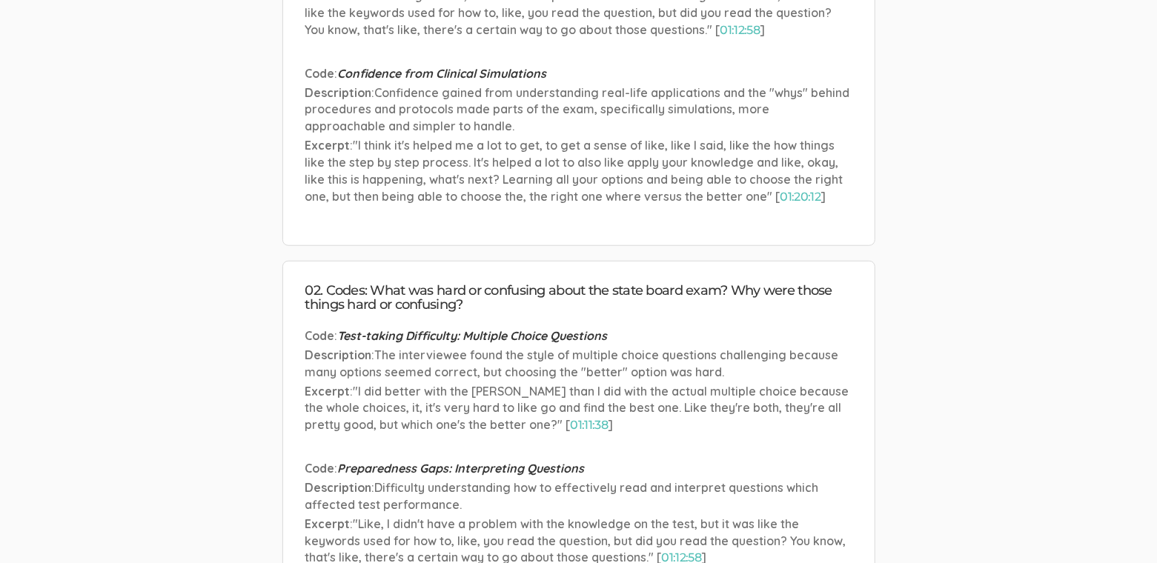
click at [420, 384] on span ""I did better with the Sims than I did with the actual multiple choice because …" at bounding box center [577, 408] width 544 height 49
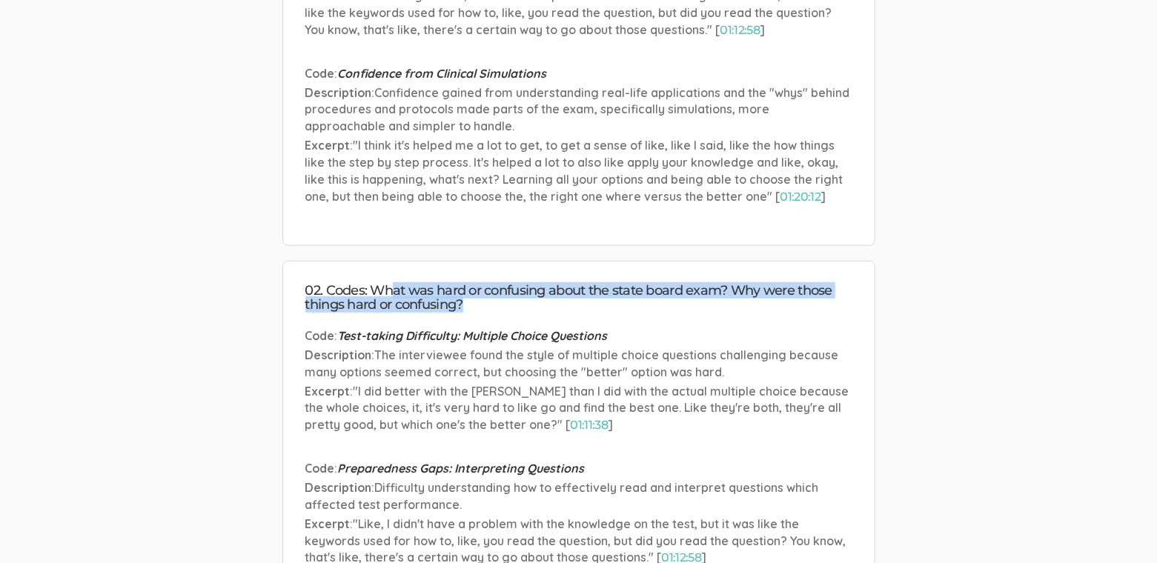
drag, startPoint x: 390, startPoint y: 294, endPoint x: 472, endPoint y: 316, distance: 85.2
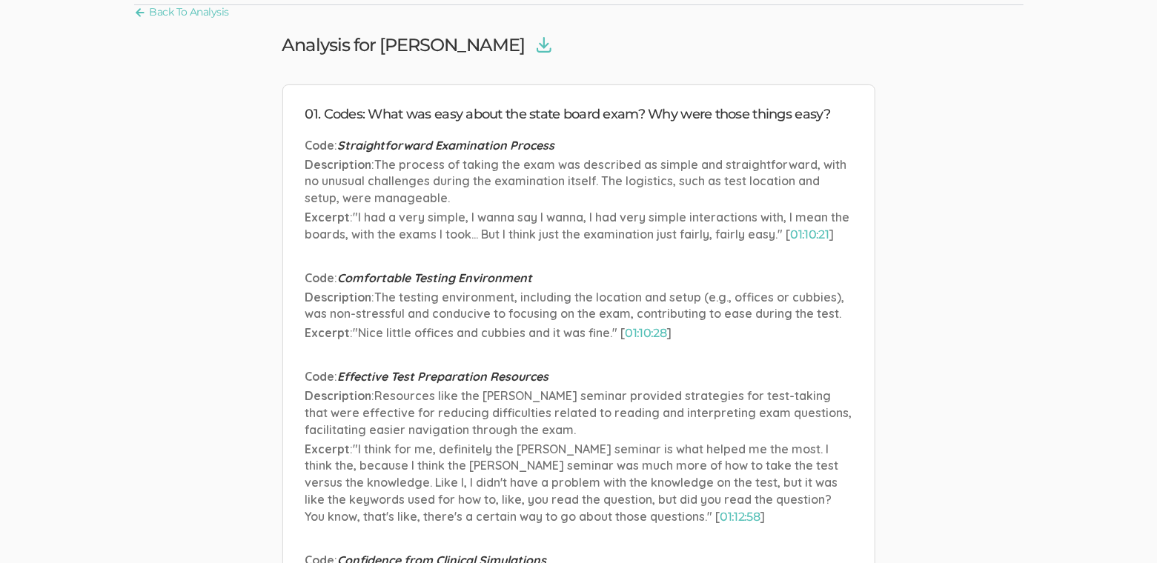
scroll to position [0, 0]
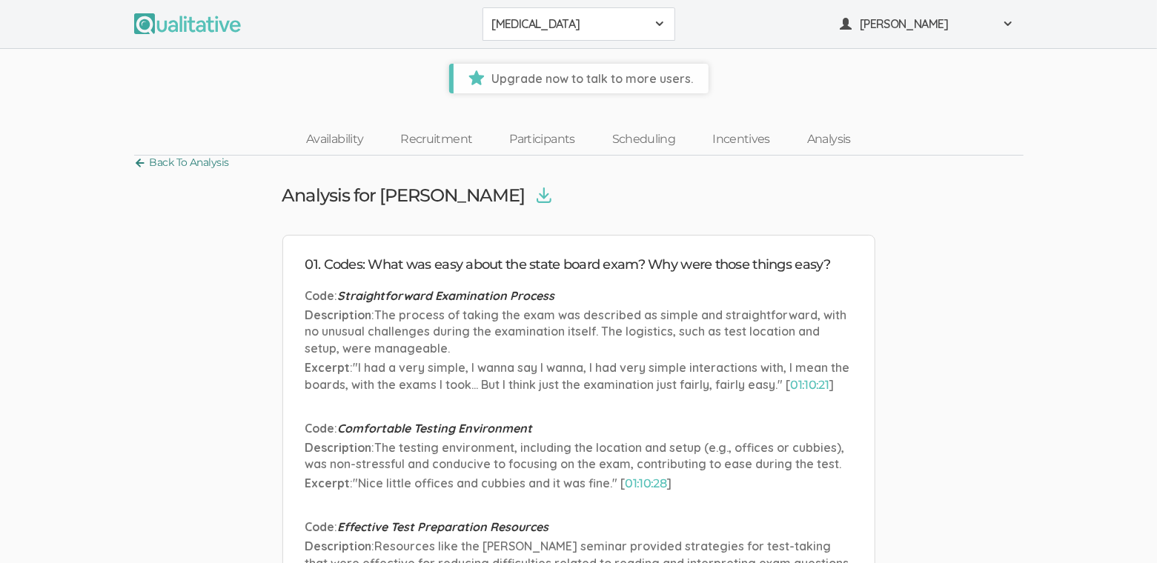
click at [179, 163] on link "Back To Analysis" at bounding box center [181, 163] width 95 height 20
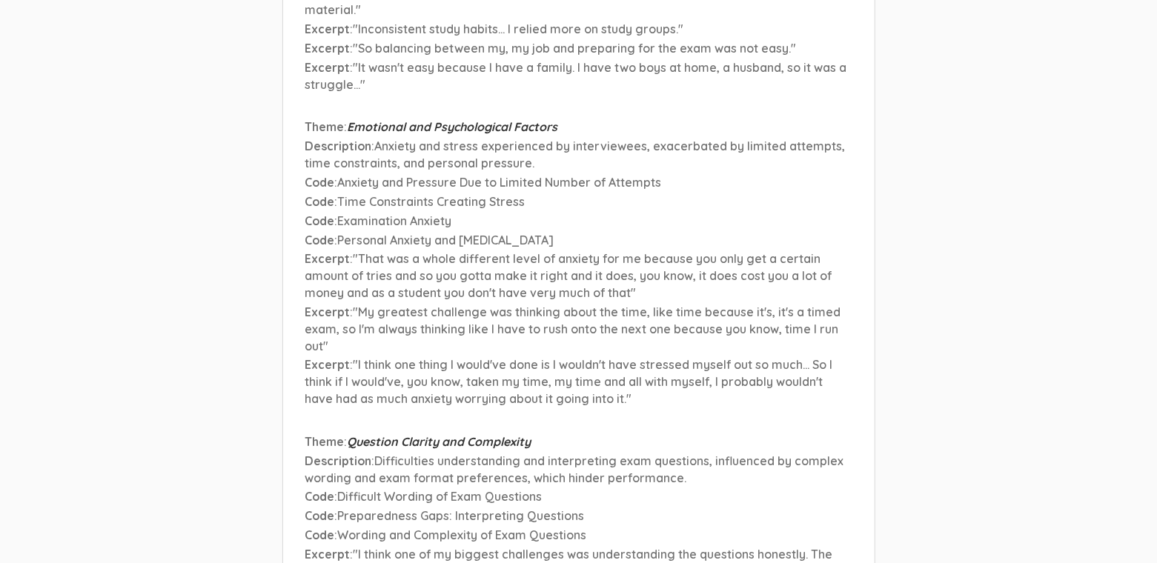
scroll to position [19652, 0]
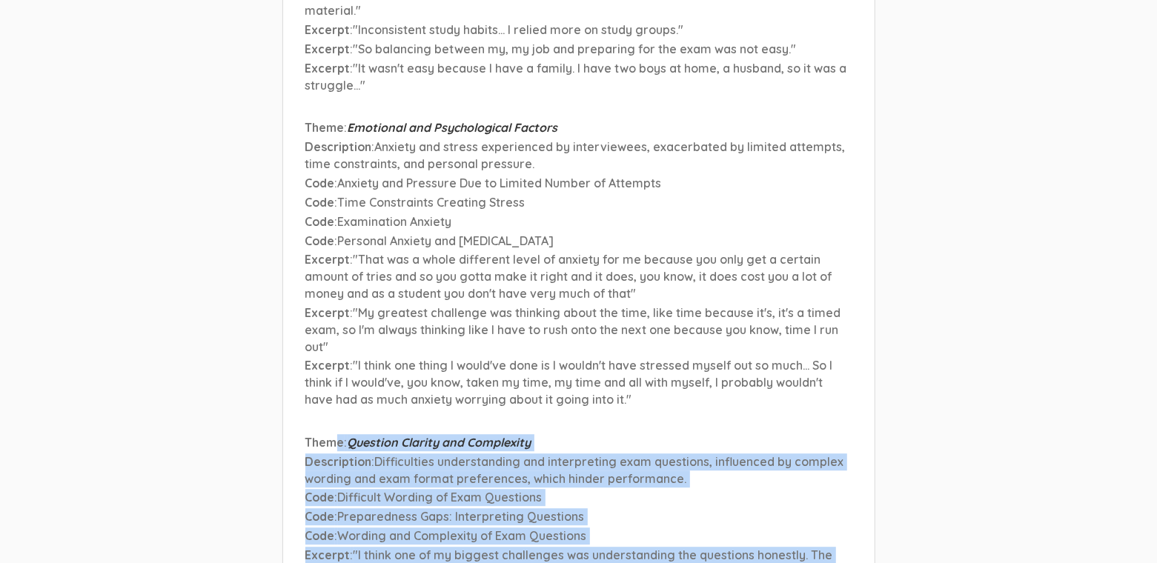
drag, startPoint x: 337, startPoint y: 283, endPoint x: 453, endPoint y: 404, distance: 167.2
click at [453, 434] on li "Theme : Question Clarity and Complexity Description : Difficulties understandin…" at bounding box center [578, 552] width 547 height 236
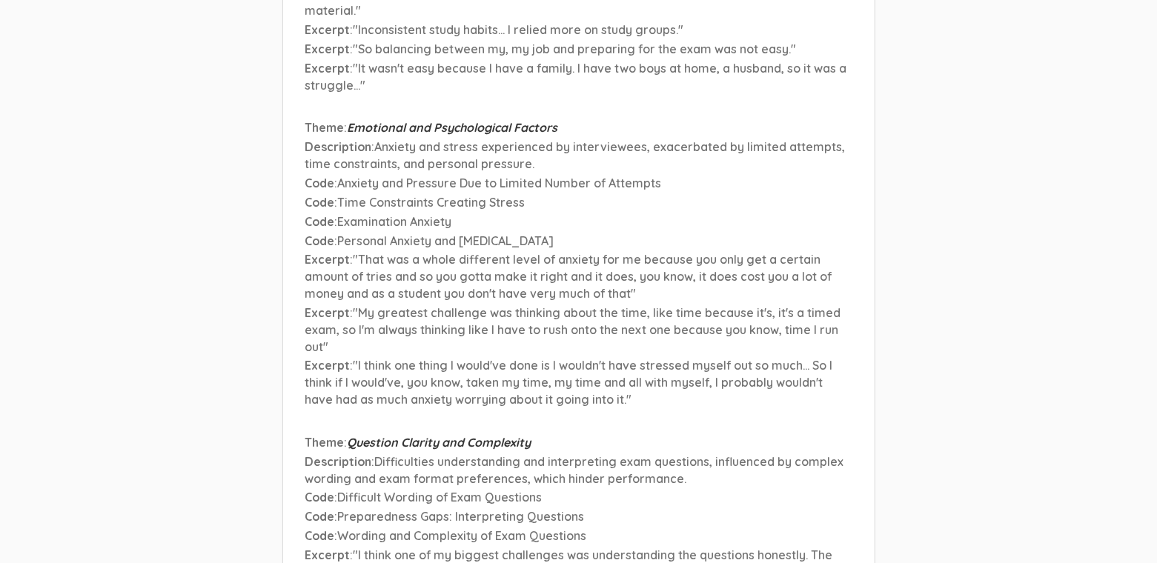
drag, startPoint x: 325, startPoint y: 282, endPoint x: 452, endPoint y: 283, distance: 127.5
click at [452, 434] on p "Theme : Question Clarity and Complexity" at bounding box center [578, 442] width 547 height 17
click at [452, 435] on span "Question Clarity and Complexity" at bounding box center [440, 442] width 184 height 15
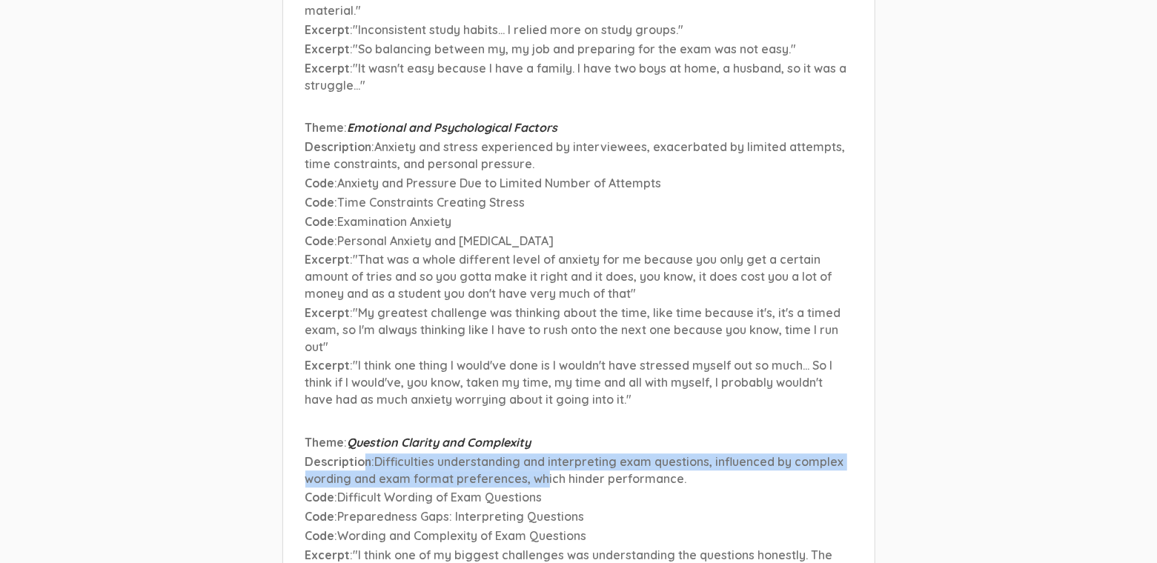
drag, startPoint x: 359, startPoint y: 303, endPoint x: 545, endPoint y: 322, distance: 186.2
click at [545, 454] on p "Description : Difficulties understanding and interpreting exam questions, influ…" at bounding box center [578, 471] width 547 height 34
click at [546, 454] on span "Difficulties understanding and interpreting exam questions, influenced by compl…" at bounding box center [574, 470] width 539 height 32
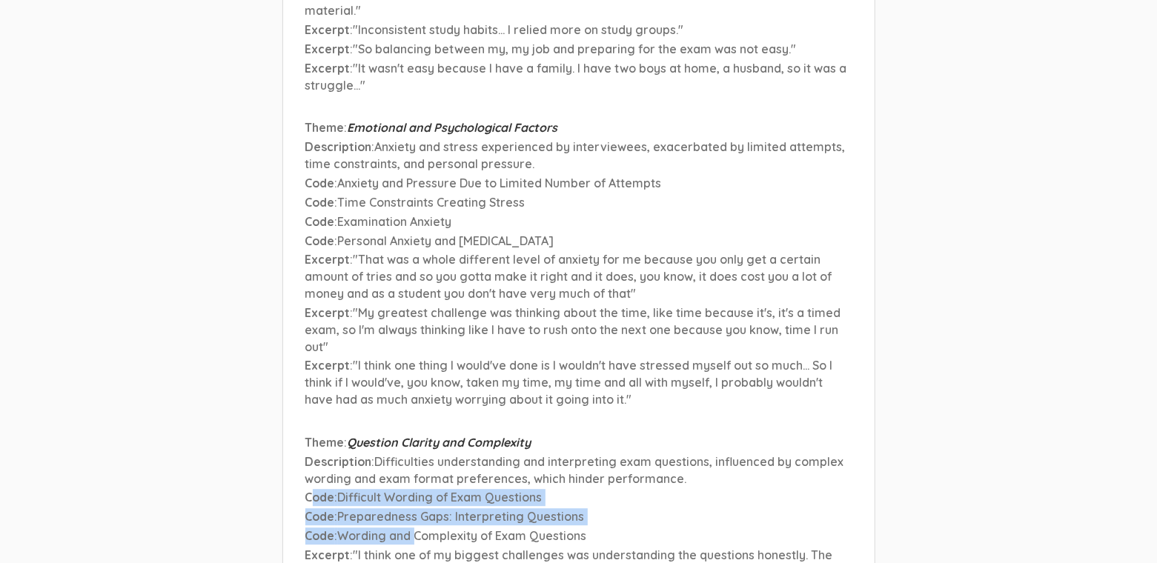
drag, startPoint x: 313, startPoint y: 340, endPoint x: 417, endPoint y: 378, distance: 110.4
click at [417, 434] on li "Theme : Question Clarity and Complexity Description : Difficulties understandin…" at bounding box center [578, 552] width 547 height 236
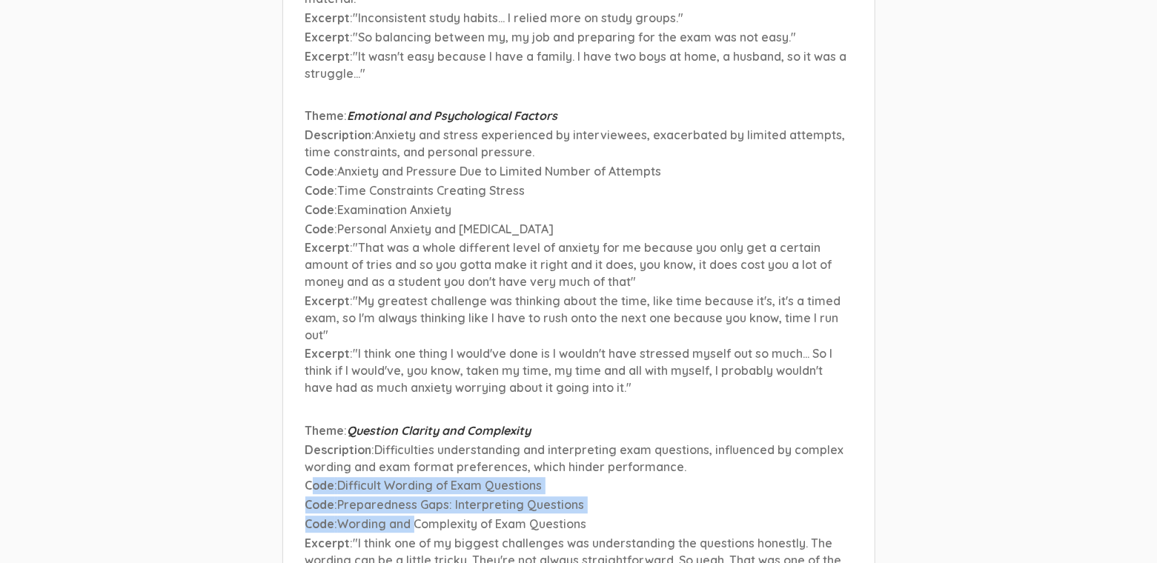
scroll to position [19667, 0]
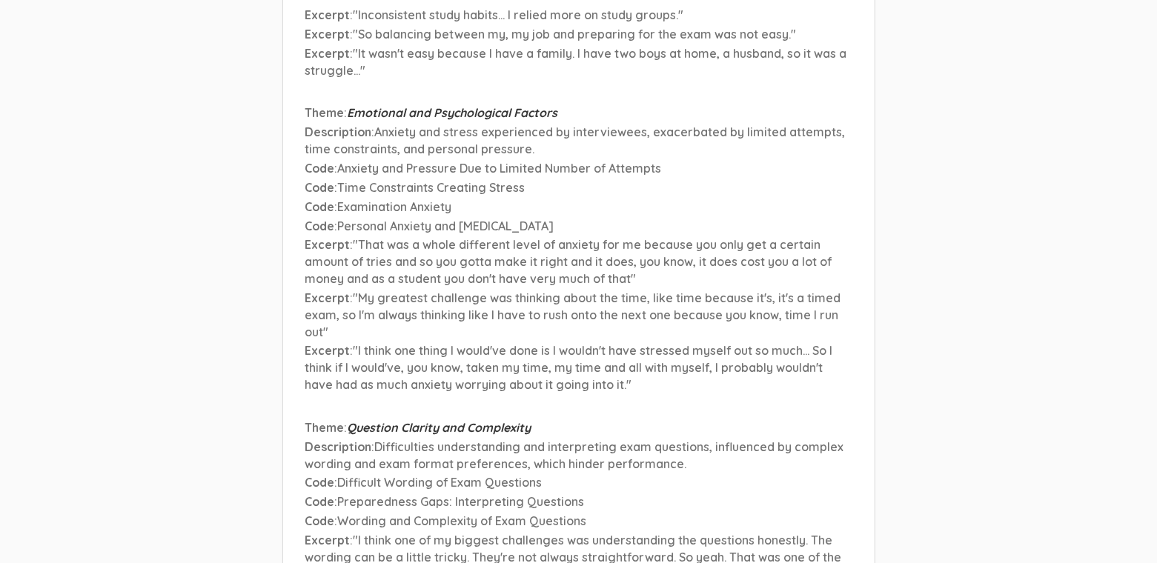
click at [374, 533] on span ""I think one of my biggest challenges was understanding the questions honestly.…" at bounding box center [577, 566] width 545 height 66
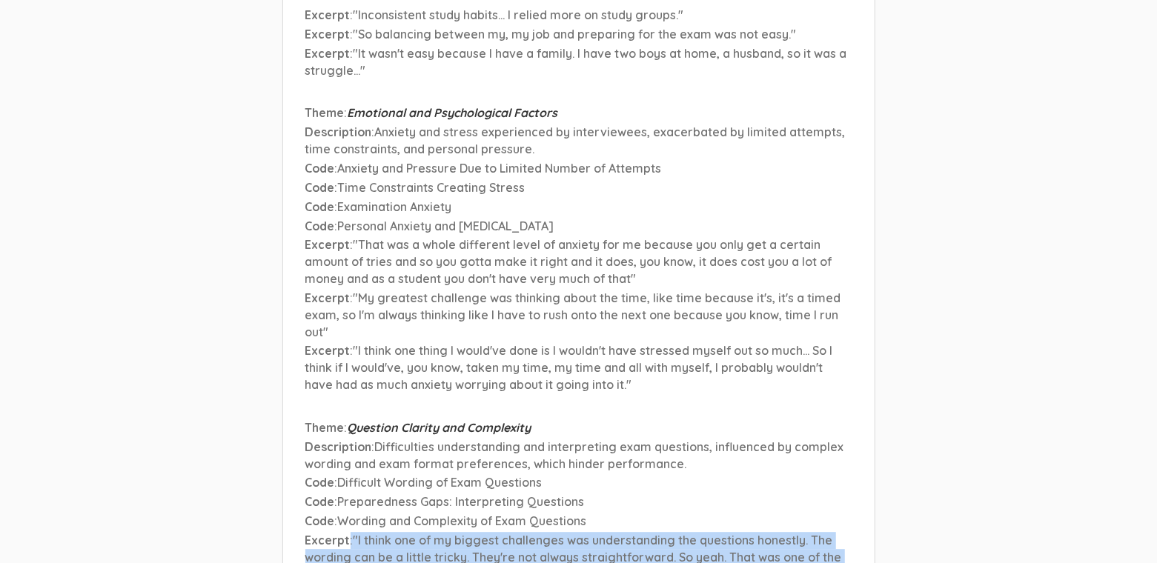
drag, startPoint x: 345, startPoint y: 385, endPoint x: 459, endPoint y: 473, distance: 143.2
click at [458, 472] on li "Theme : Question Clarity and Complexity Description : Difficulties understandin…" at bounding box center [578, 538] width 547 height 236
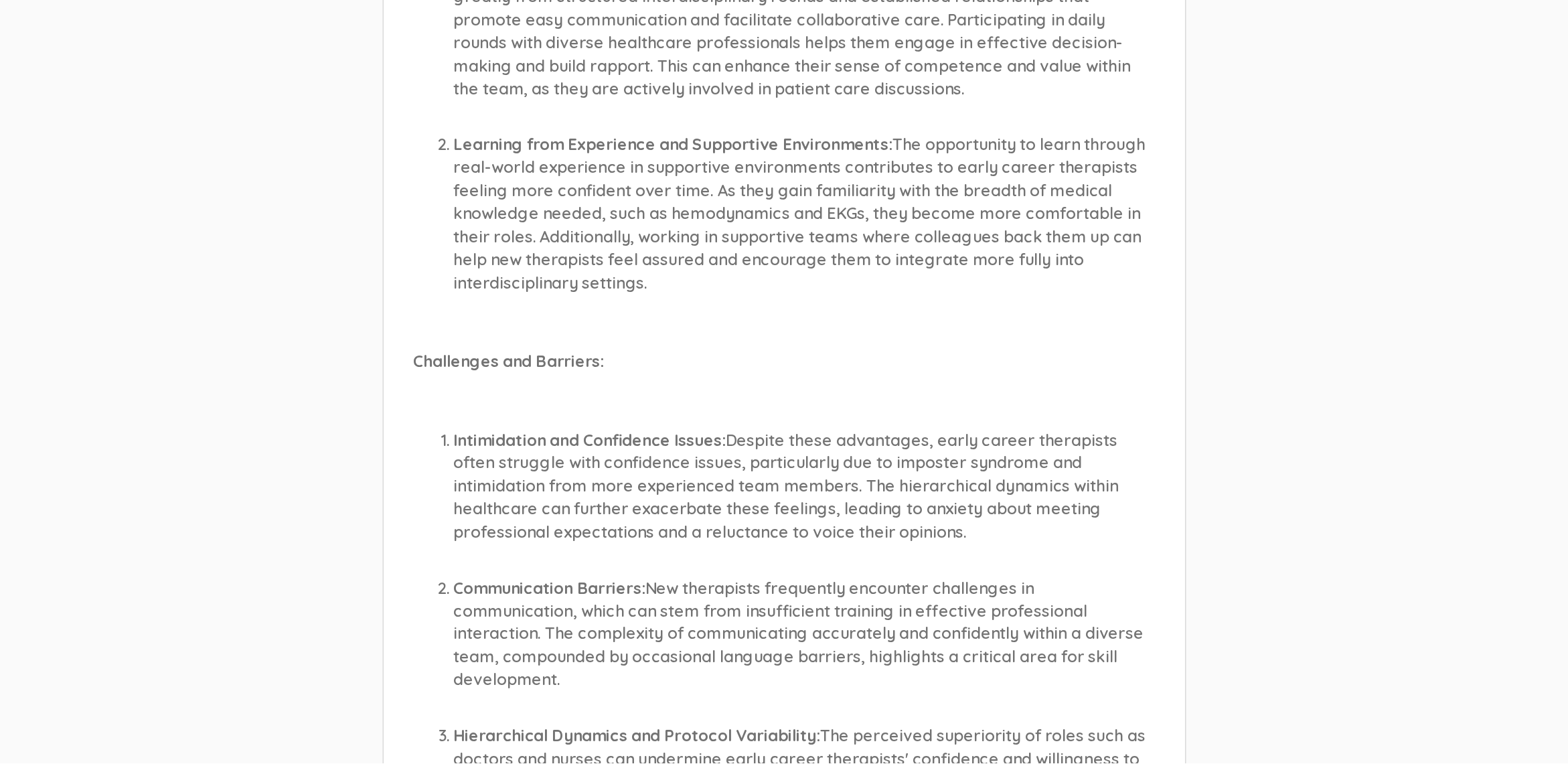
scroll to position [0, 0]
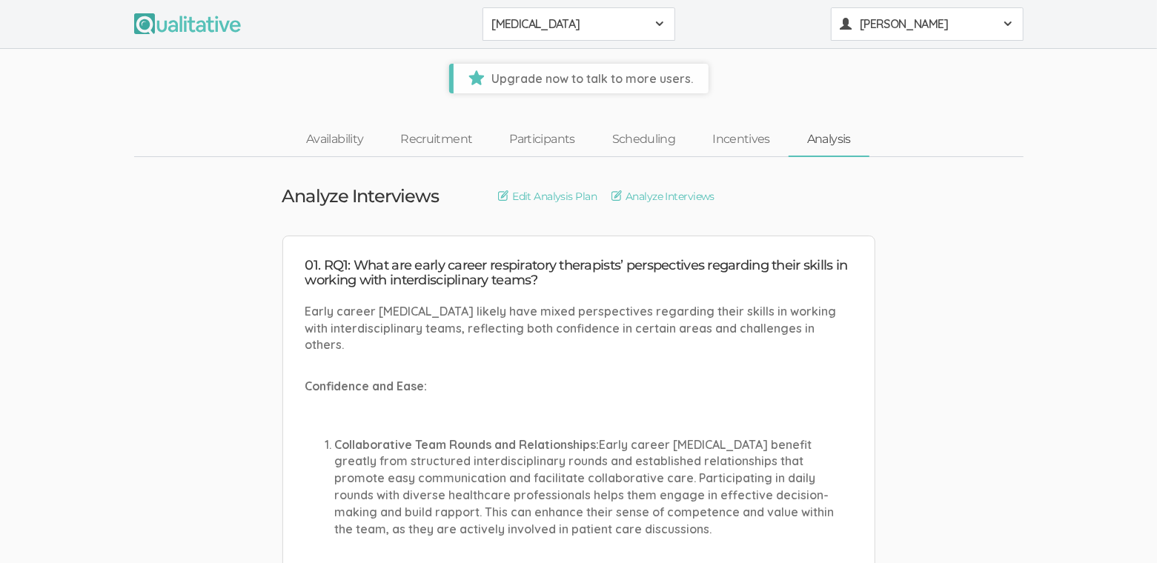
click at [961, 25] on span "[PERSON_NAME]" at bounding box center [926, 24] width 133 height 17
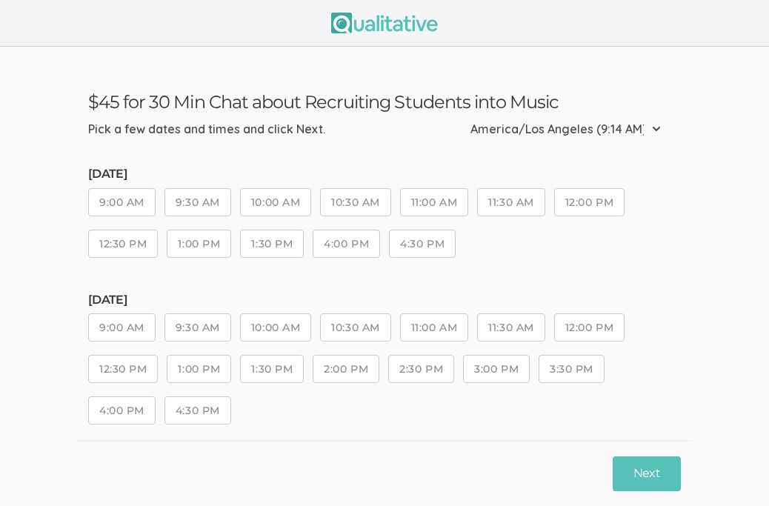
click at [198, 201] on button "9:30 AM" at bounding box center [198, 202] width 67 height 28
click at [279, 325] on button "10:00 AM" at bounding box center [275, 328] width 71 height 28
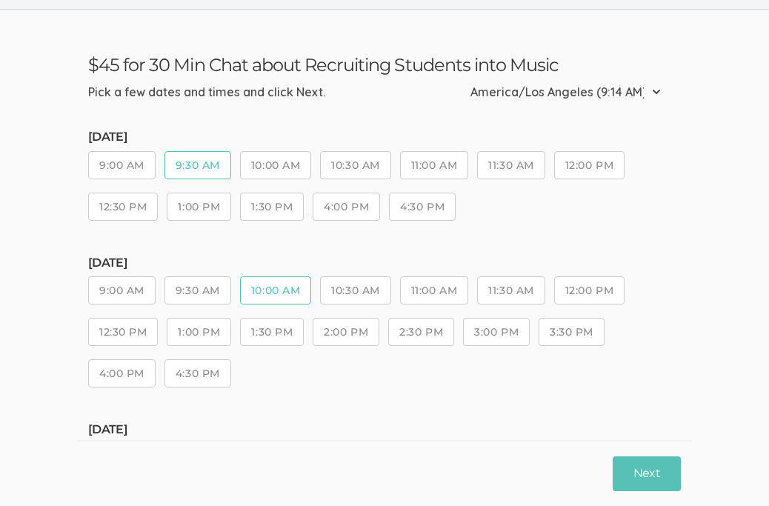
scroll to position [38, 0]
click at [656, 476] on button "Next" at bounding box center [647, 474] width 68 height 35
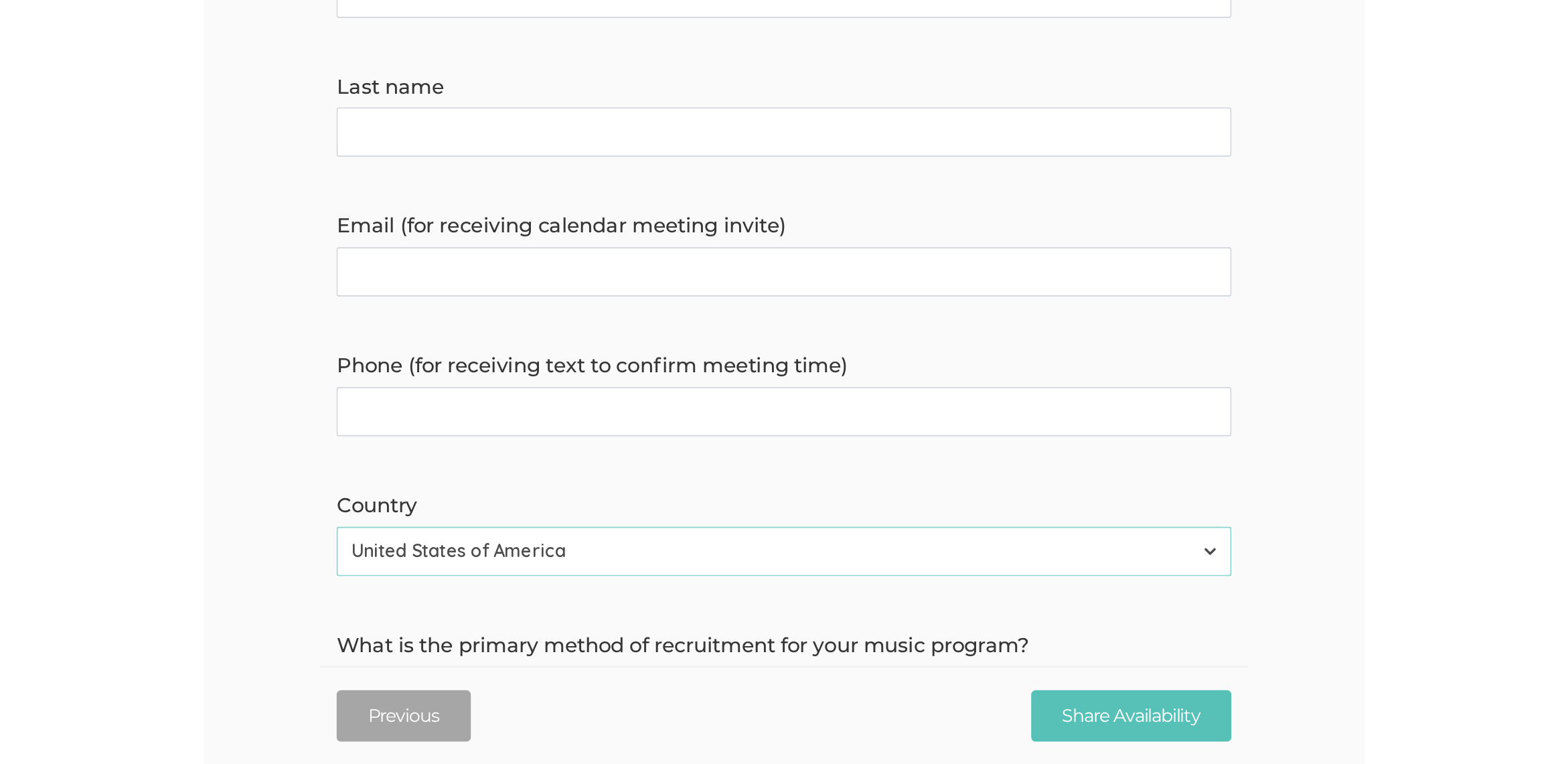
scroll to position [6, 0]
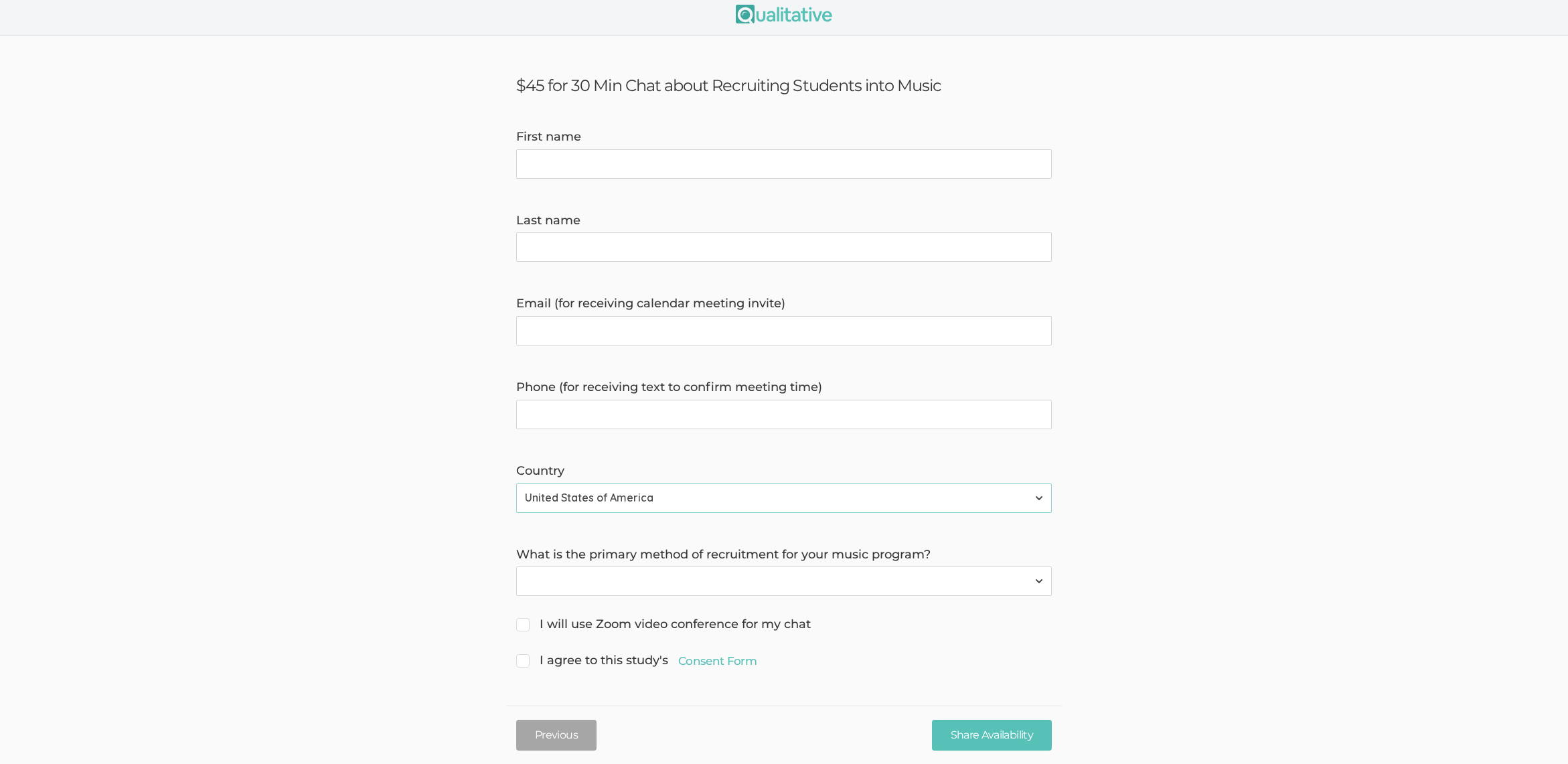
click at [944, 384] on form "First name Last name Email (for receiving calendar meeting invite) Phone (for r…" at bounding box center [784, 399] width 1568 height 543
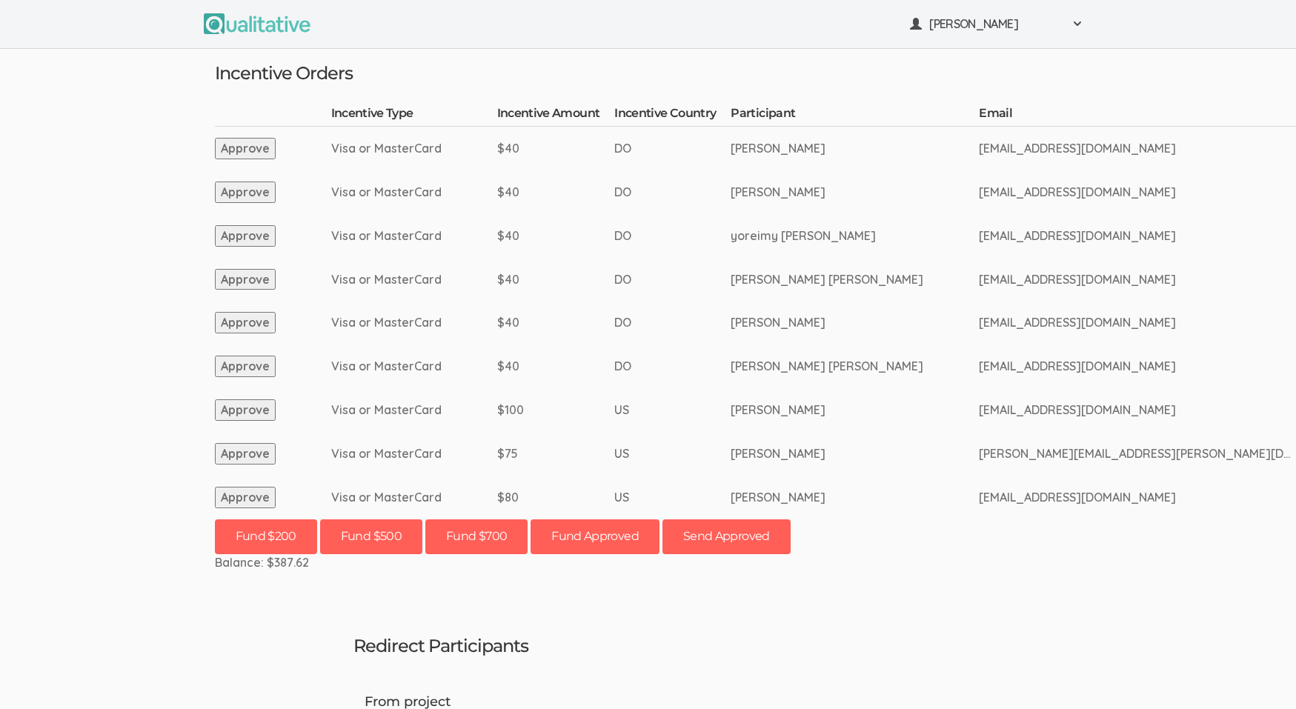
click at [225, 495] on button "Approve" at bounding box center [245, 497] width 61 height 21
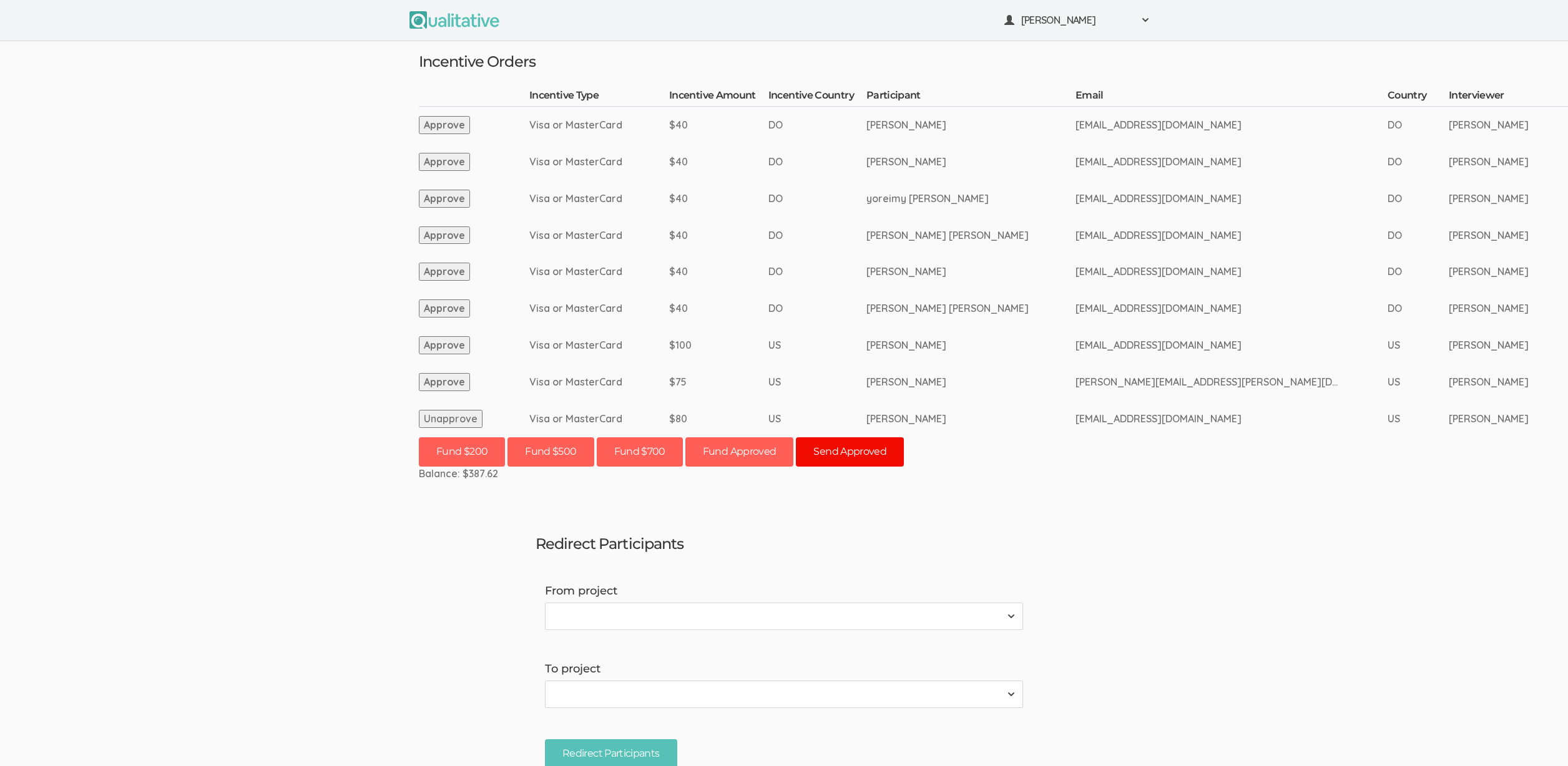
click at [856, 454] on button "Send Approved" at bounding box center [850, 452] width 108 height 29
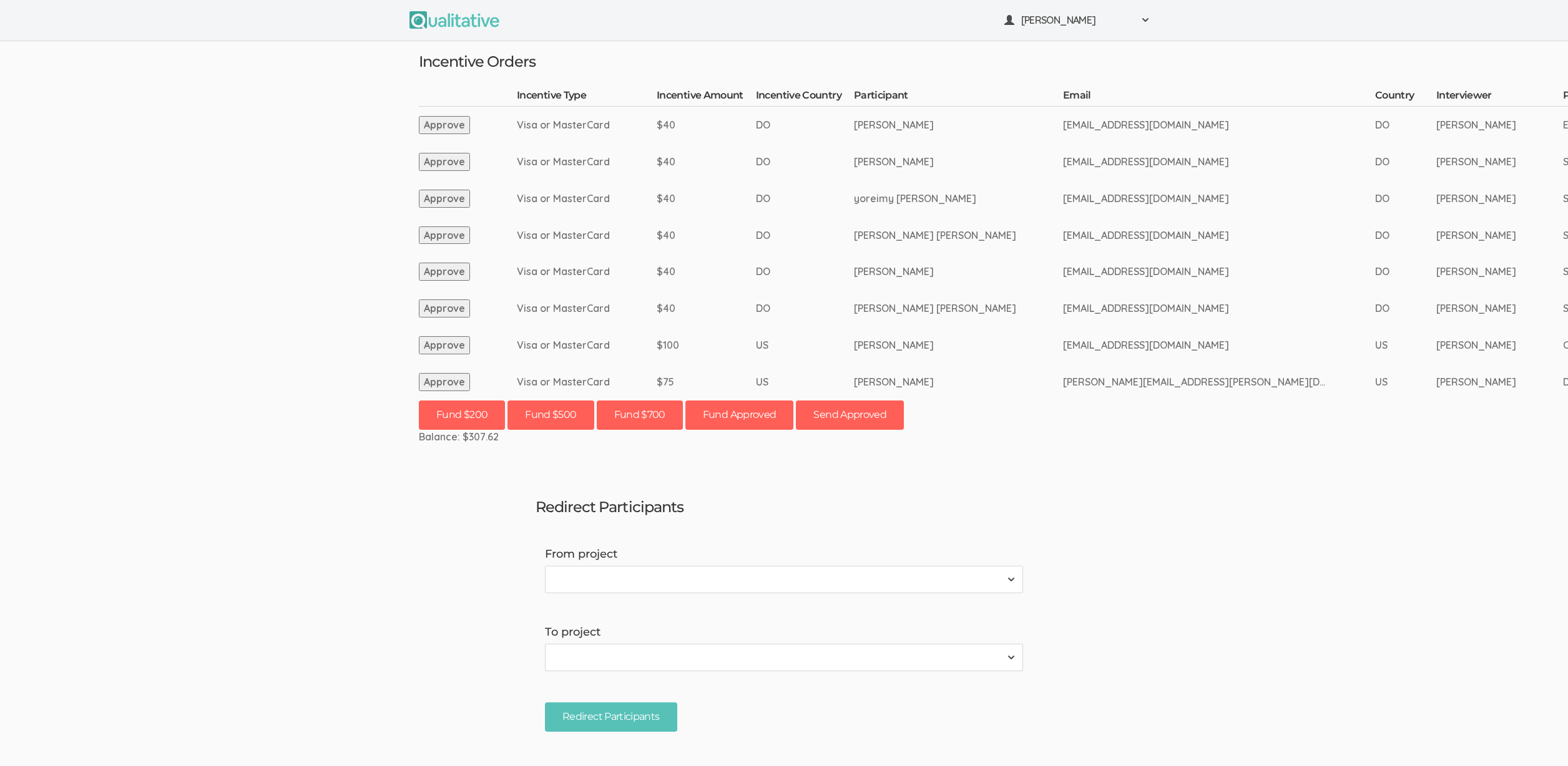
click at [1070, 290] on td "[EMAIL_ADDRESS][DOMAIN_NAME]" at bounding box center [1219, 309] width 312 height 37
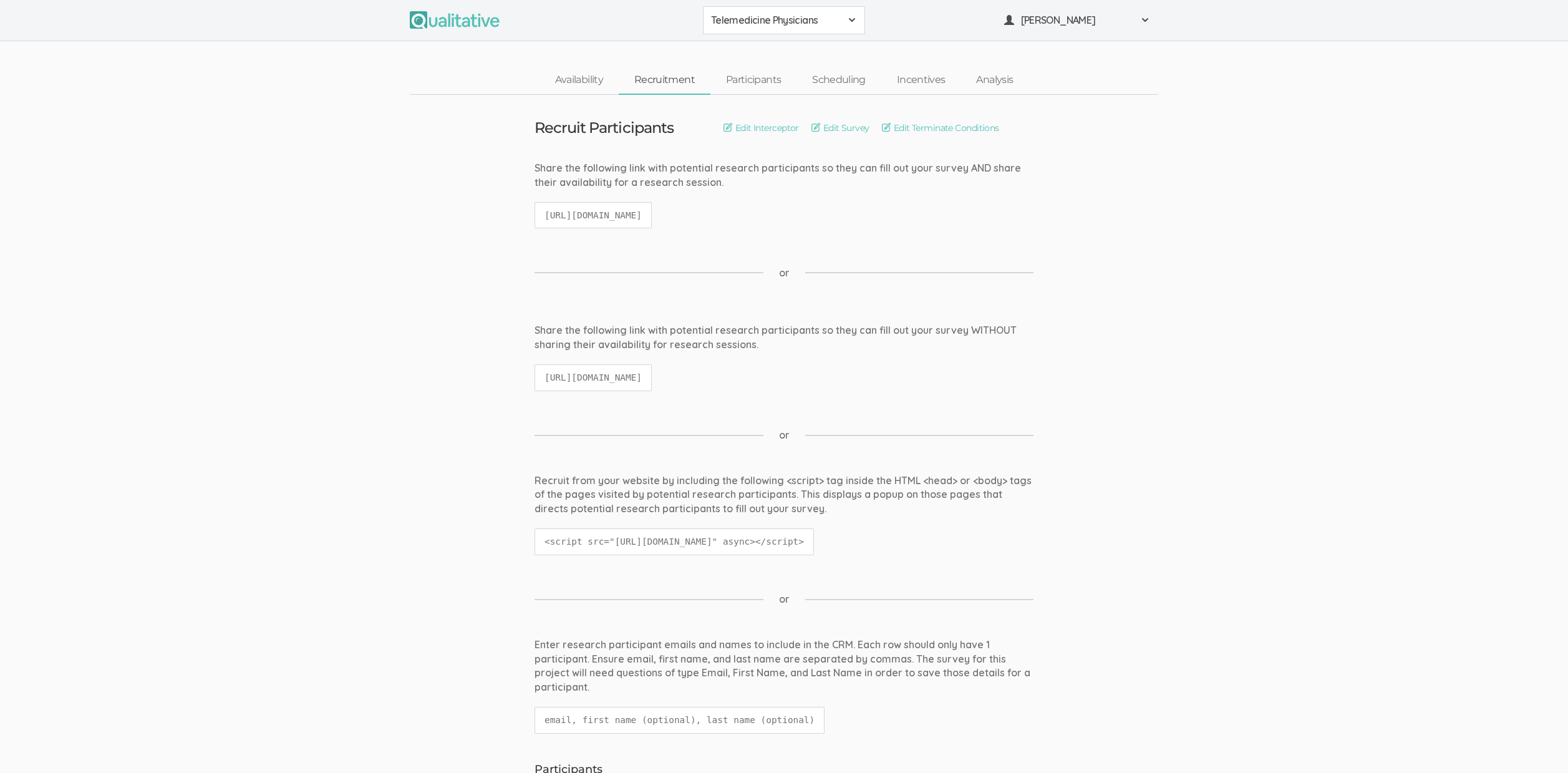
scroll to position [5, 0]
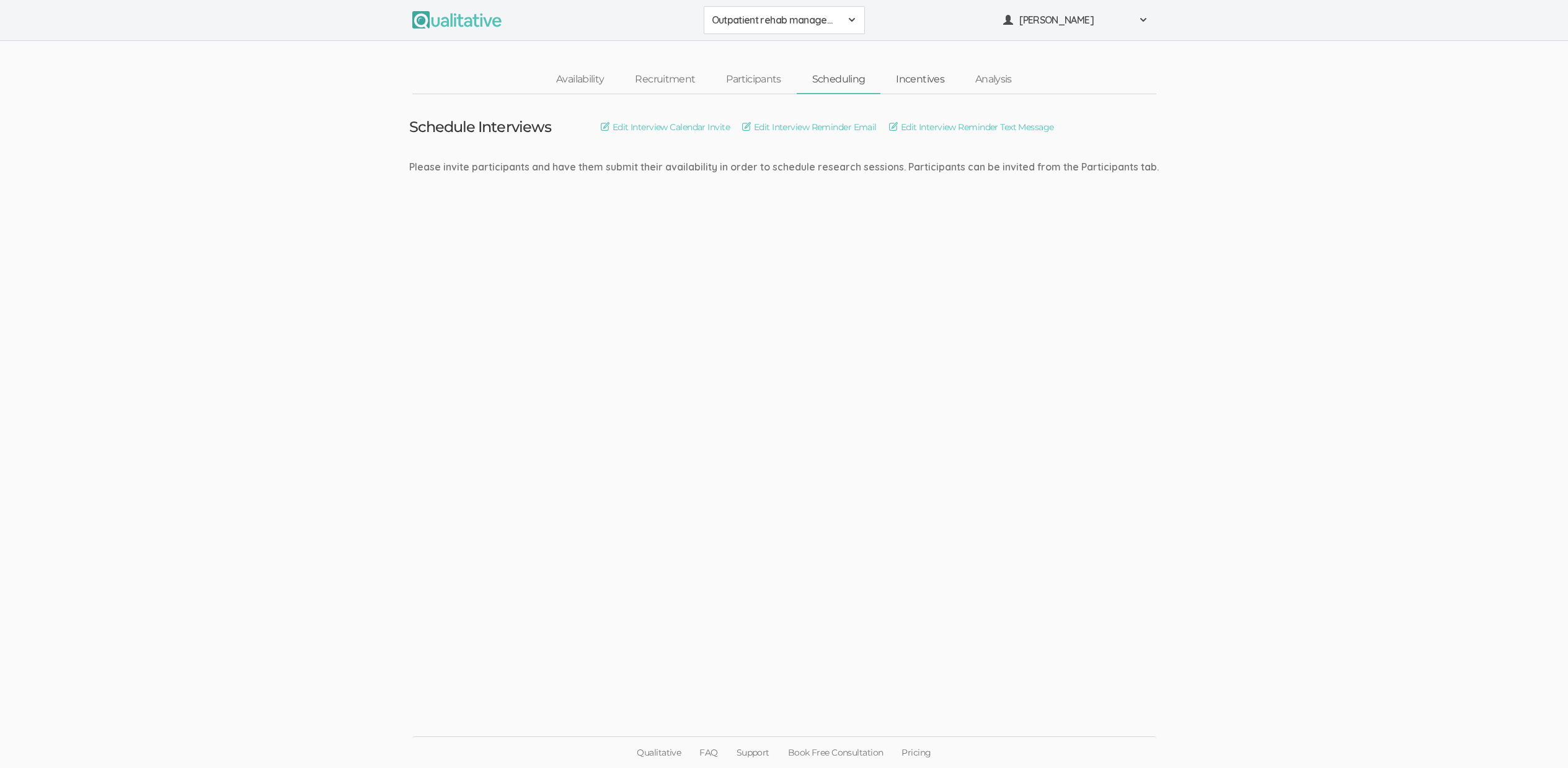
click at [924, 72] on link "Incentives" at bounding box center [920, 79] width 79 height 27
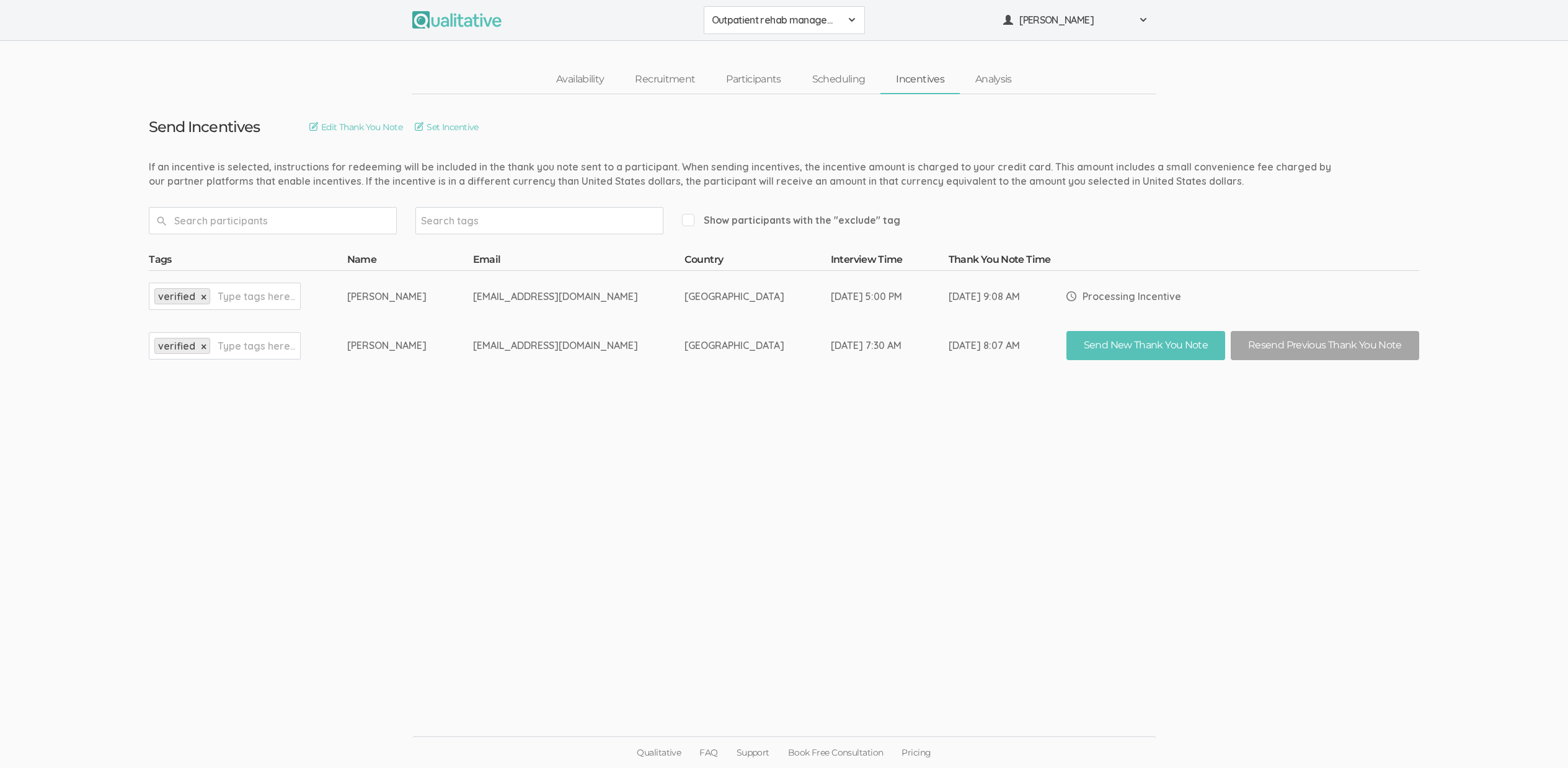
click at [394, 468] on ui-view "Send Incentives Edit Thank You Note Set Incentive Search tags Show participants…" at bounding box center [784, 385] width 1568 height 581
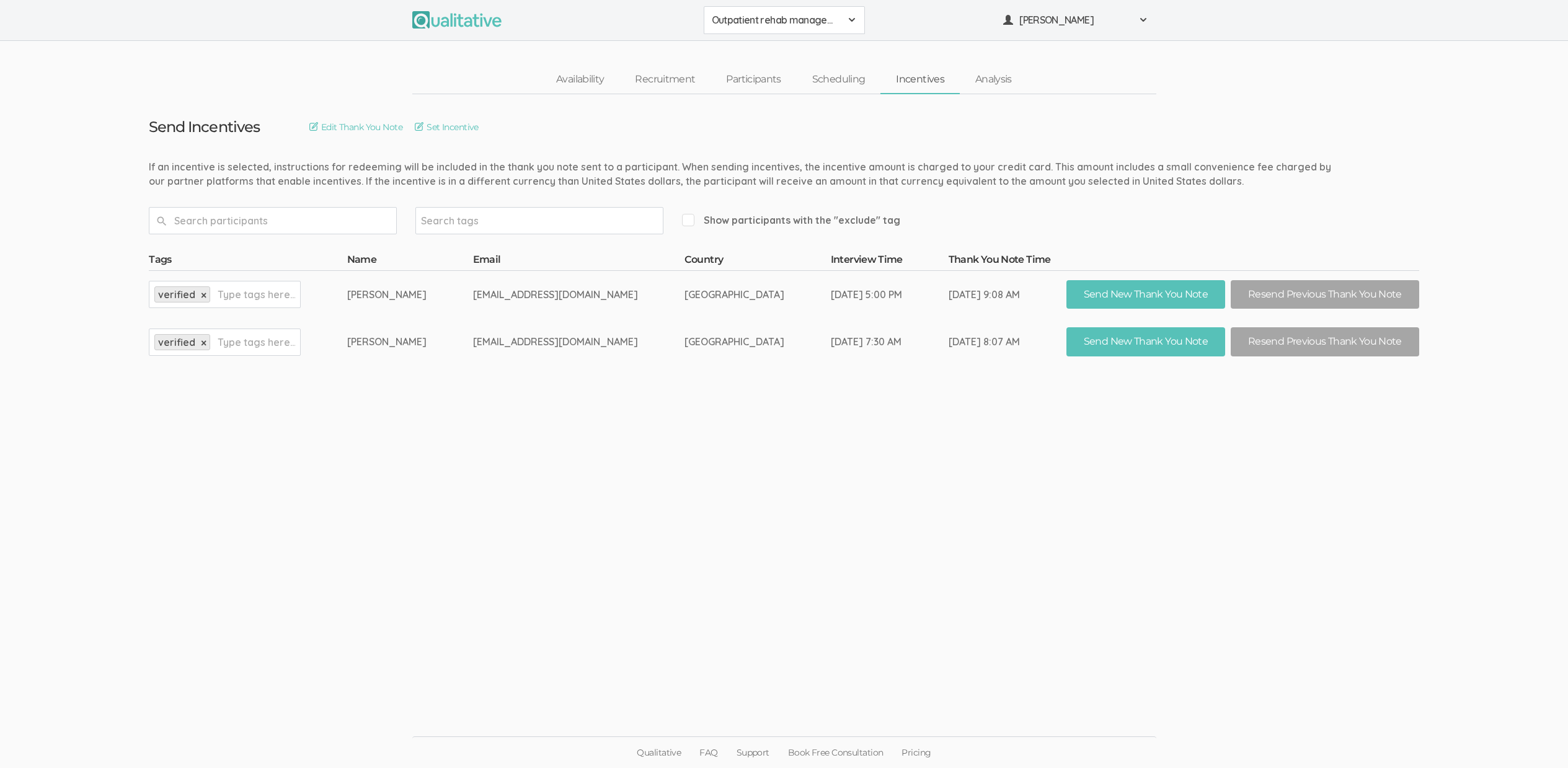
click at [746, 550] on ui-view "Send Incentives Edit Thank You Note Set Incentive Search tags Show participants…" at bounding box center [784, 385] width 1568 height 581
click at [447, 475] on ui-view "Send Incentives Edit Thank You Note Set Incentive Search tags Show participants…" at bounding box center [784, 385] width 1568 height 581
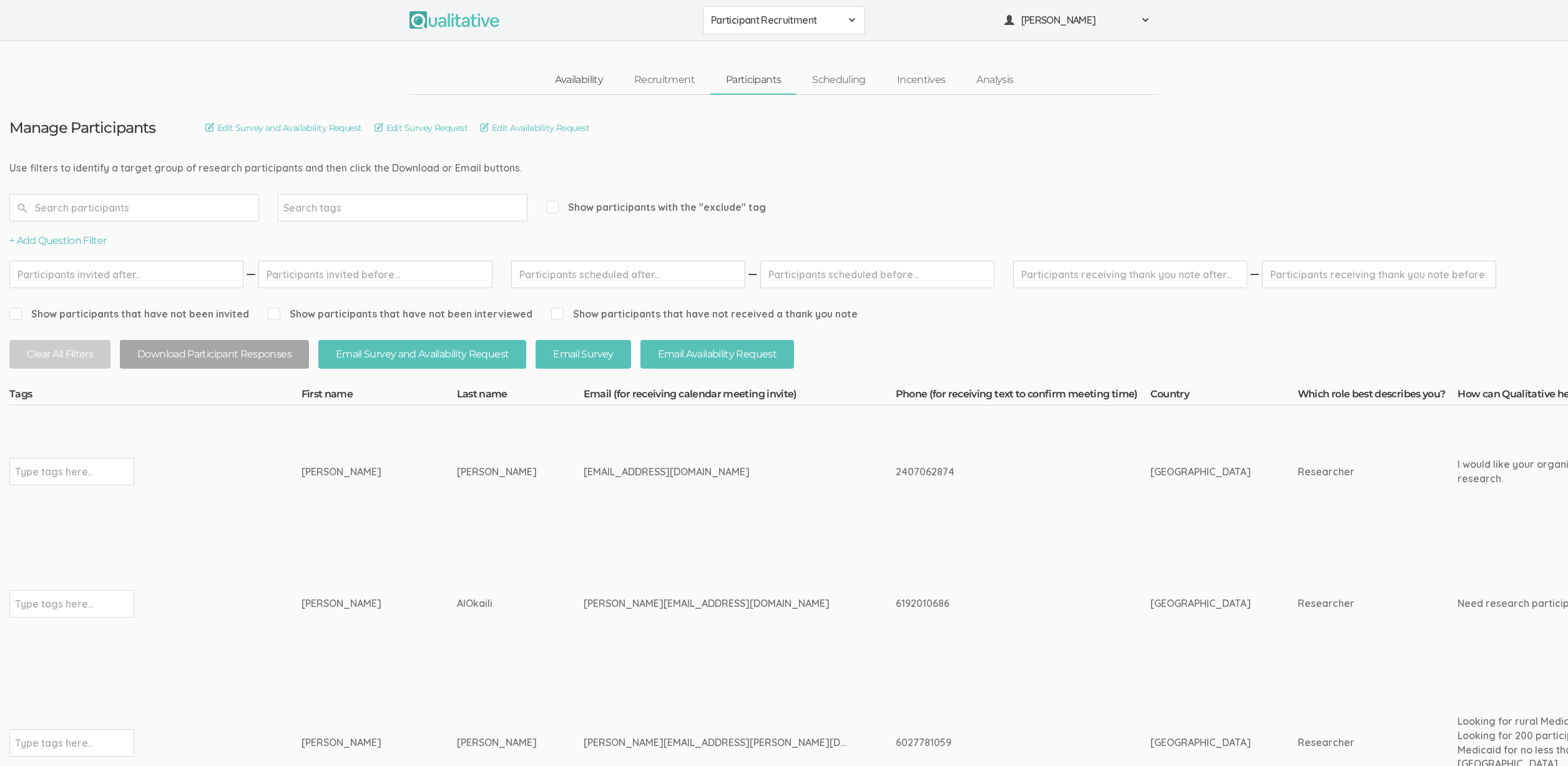
click at [570, 76] on link "Availability" at bounding box center [579, 80] width 79 height 27
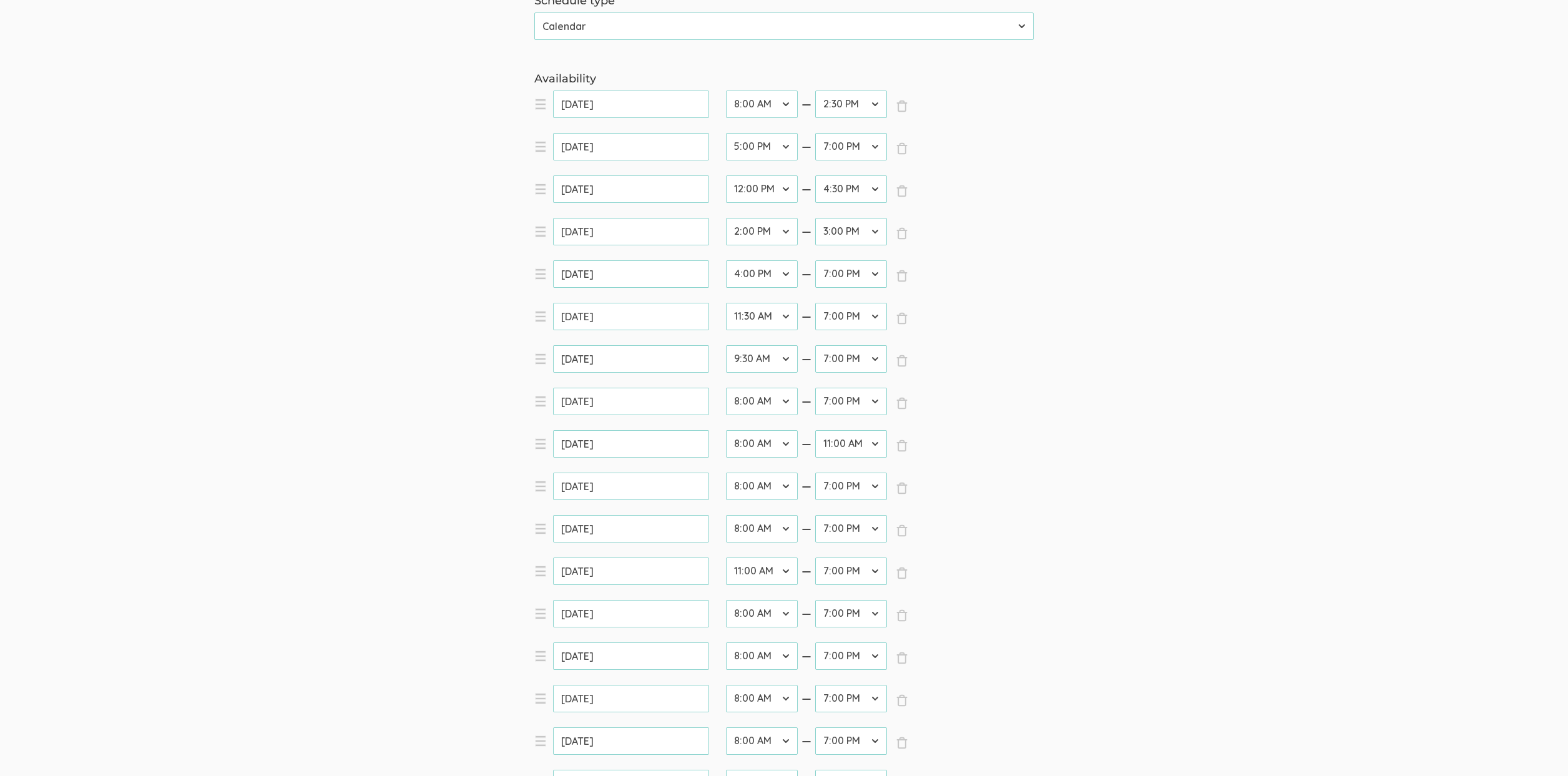
scroll to position [332, 0]
